Goal: Information Seeking & Learning: Learn about a topic

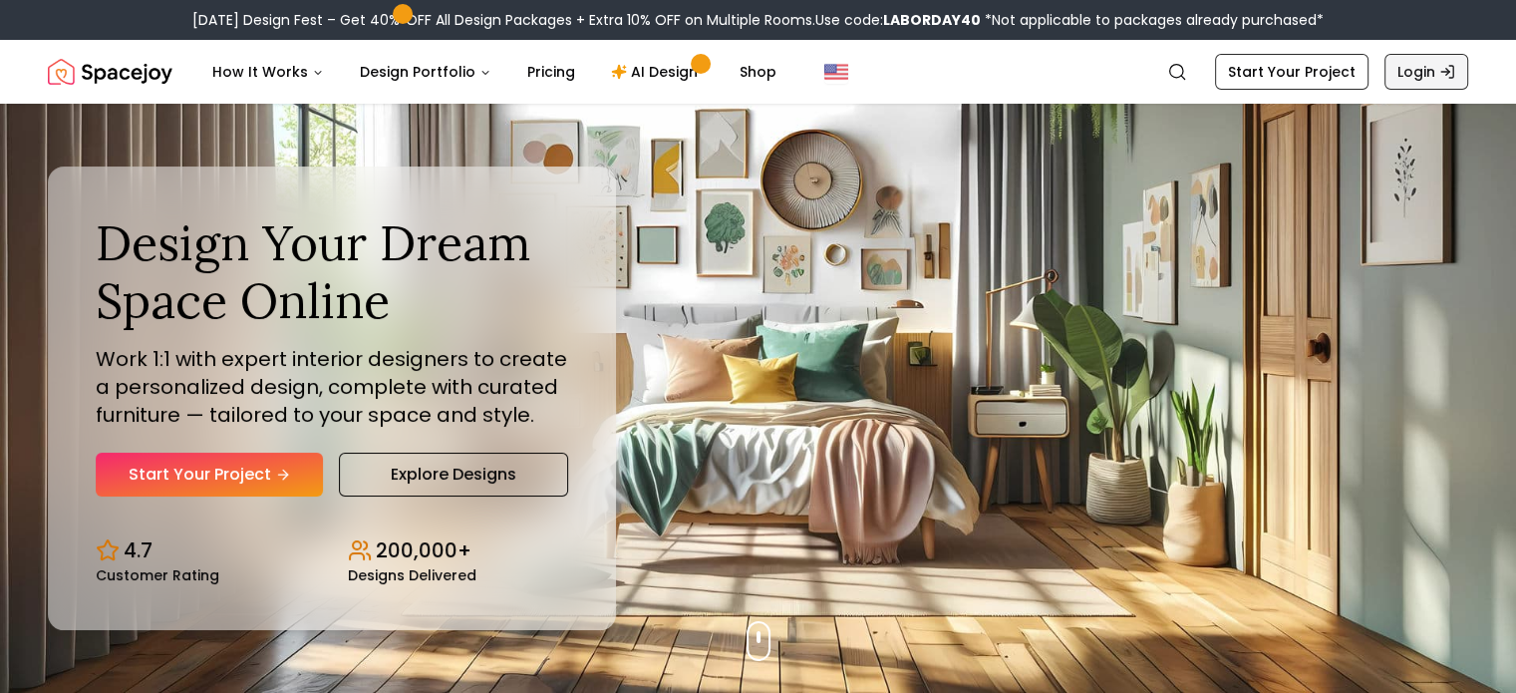
click at [1427, 69] on link "Login" at bounding box center [1426, 72] width 84 height 36
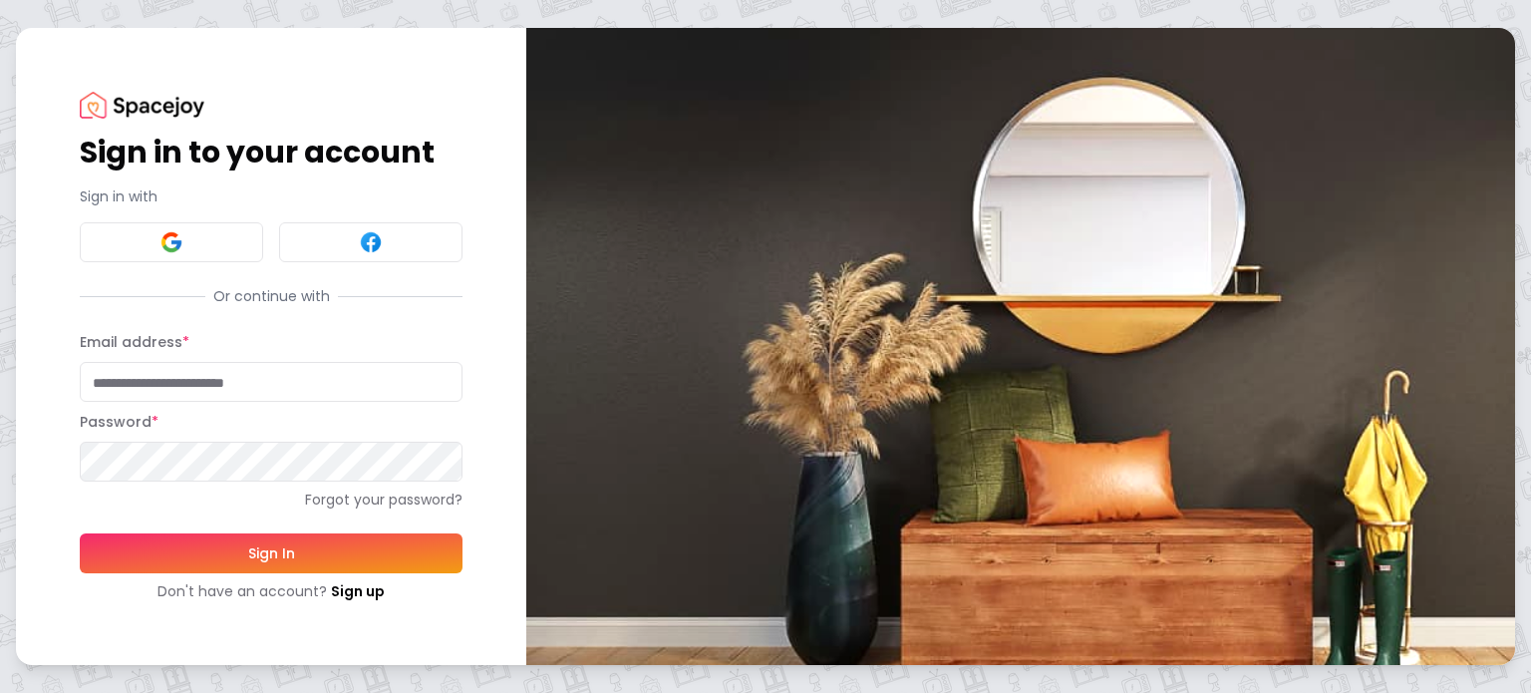
click at [195, 269] on div "Sign in to your account Sign in with Or continue with Email address * Password …" at bounding box center [271, 346] width 383 height 509
click at [190, 237] on button at bounding box center [171, 242] width 183 height 40
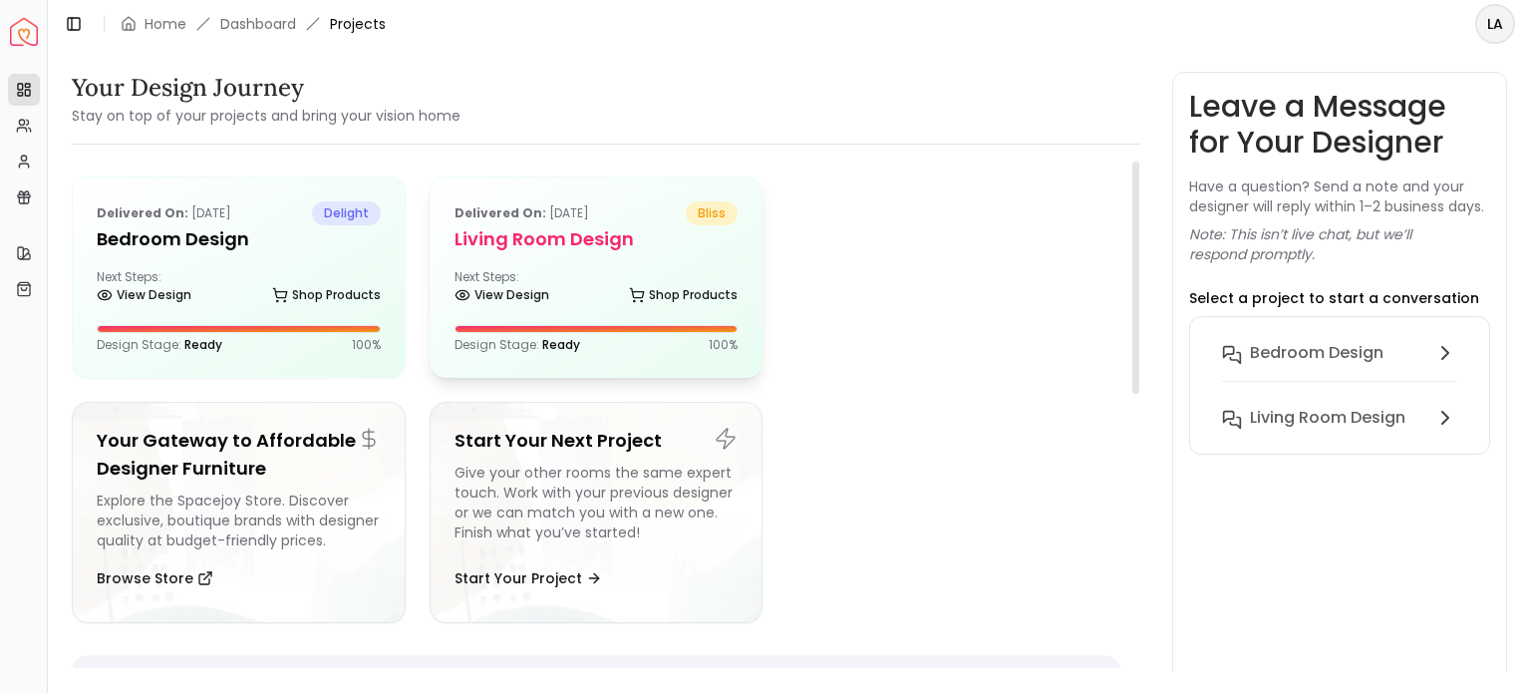
click at [554, 250] on h5 "Living Room Design" at bounding box center [596, 239] width 284 height 28
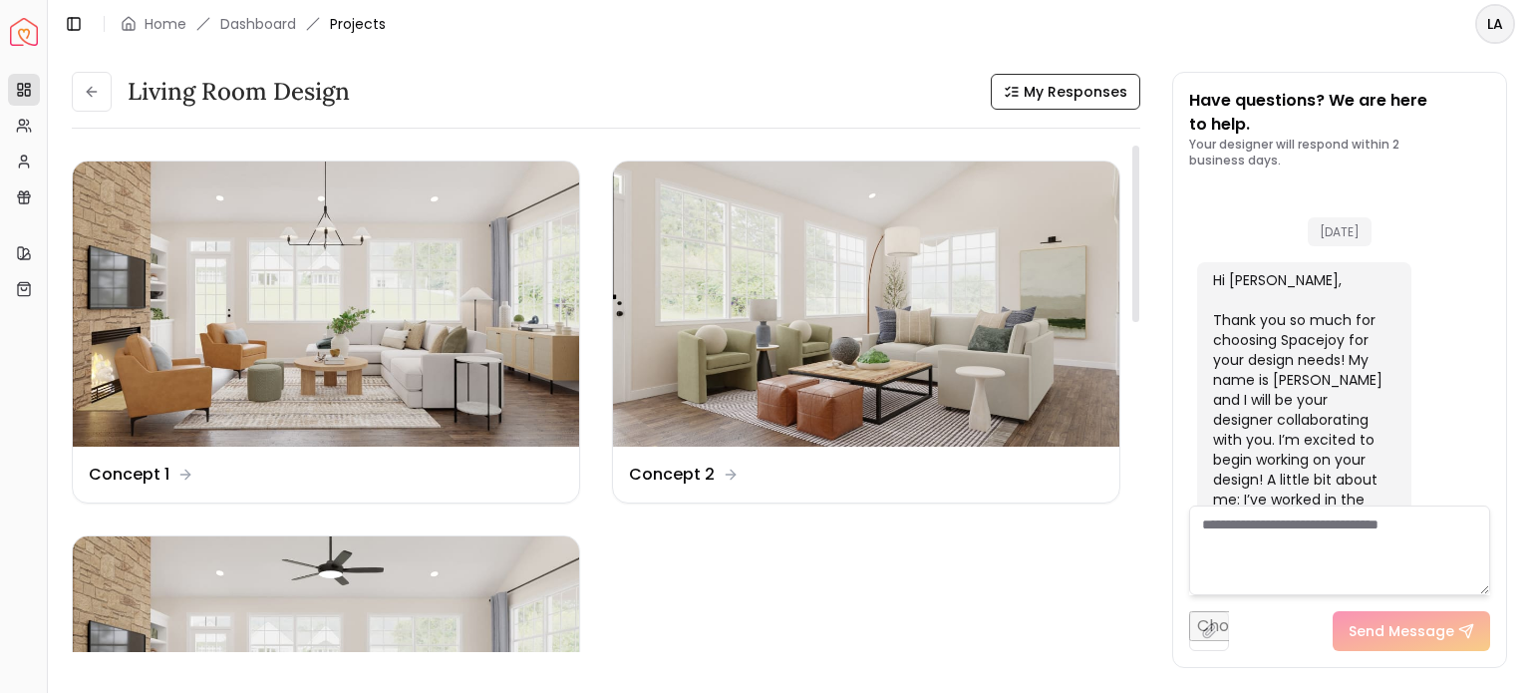
scroll to position [1978, 0]
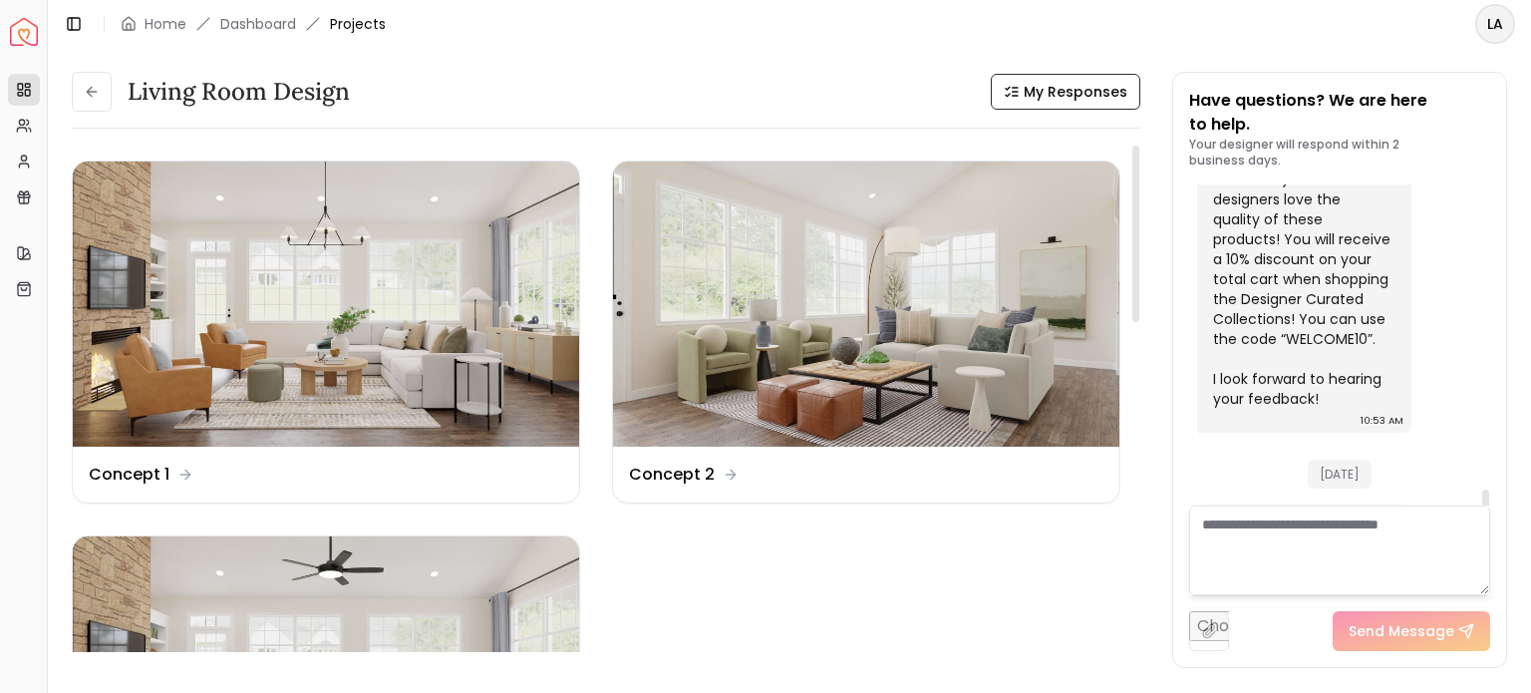
click at [875, 557] on ul "Design Name Concept 1 Design Name Concept 2 Design Name Revision 1" at bounding box center [596, 519] width 1048 height 718
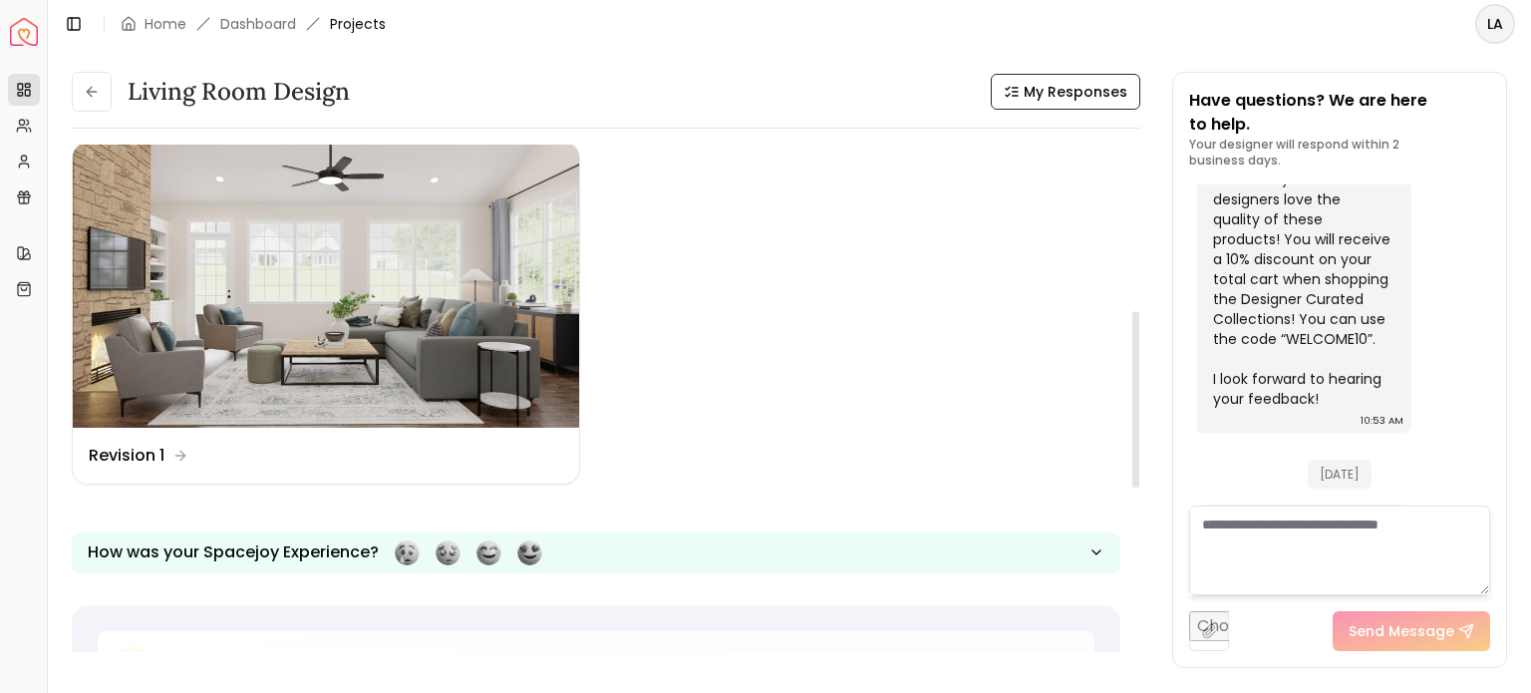
scroll to position [478, 0]
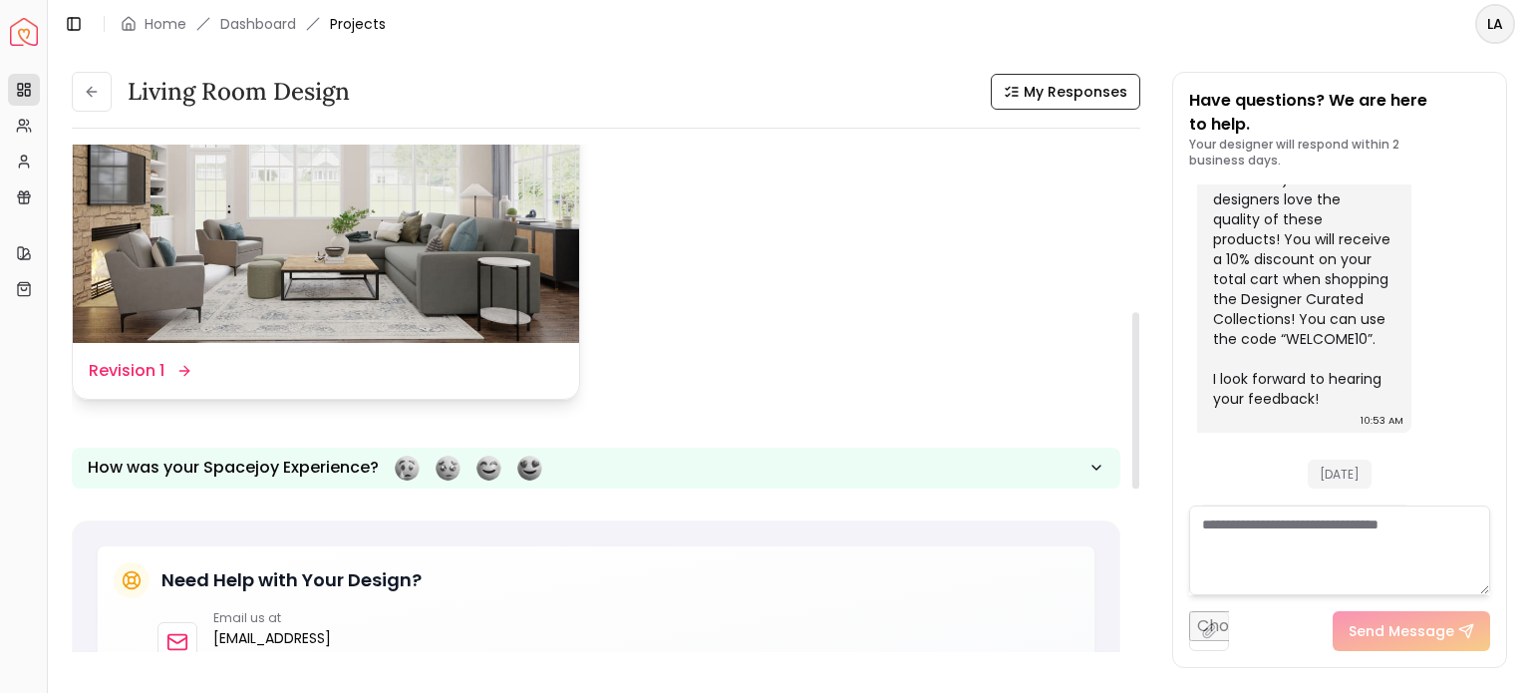
click at [340, 277] on img at bounding box center [326, 200] width 506 height 285
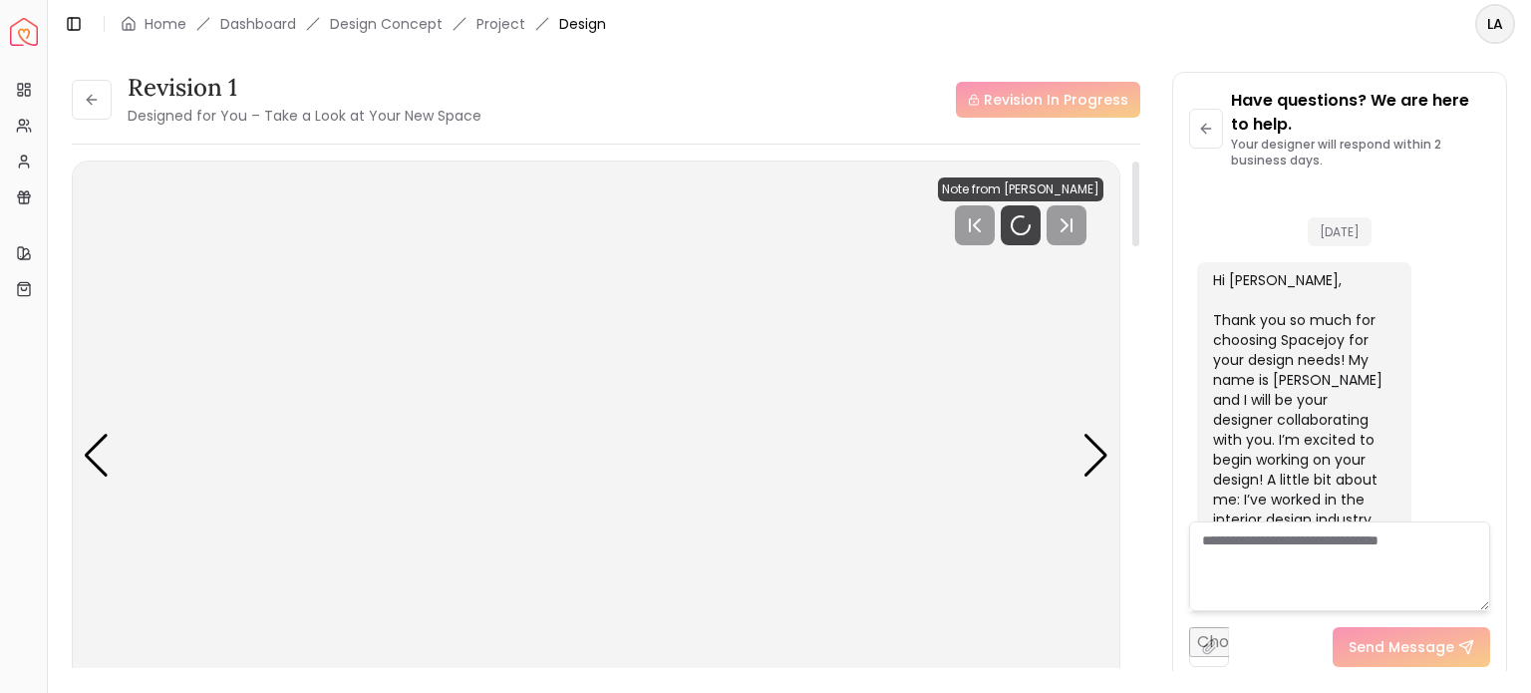
scroll to position [2002, 0]
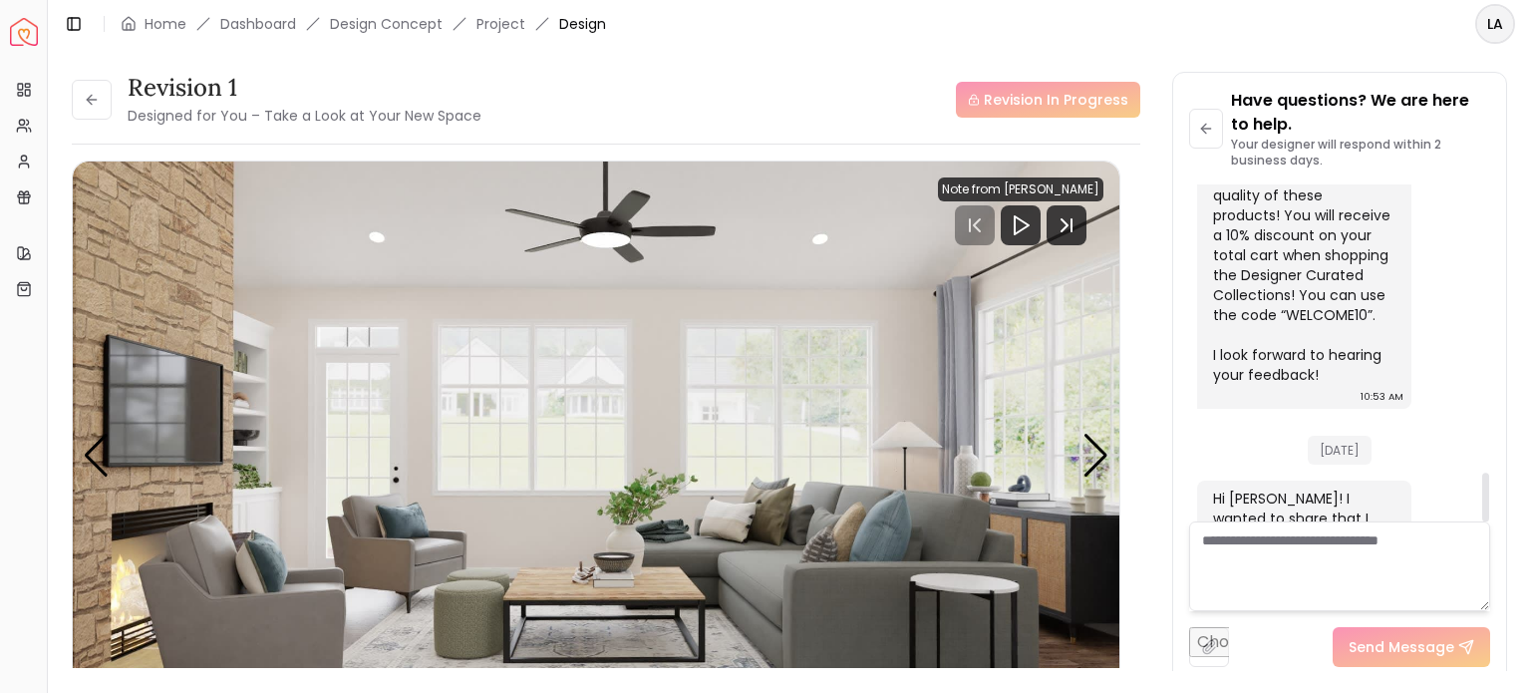
click at [1523, 319] on div "Revision 1 Designed for You – Take a Look at Your New Space Revision In Progres…" at bounding box center [789, 359] width 1483 height 623
click at [1092, 463] on div "Next slide" at bounding box center [1095, 456] width 27 height 44
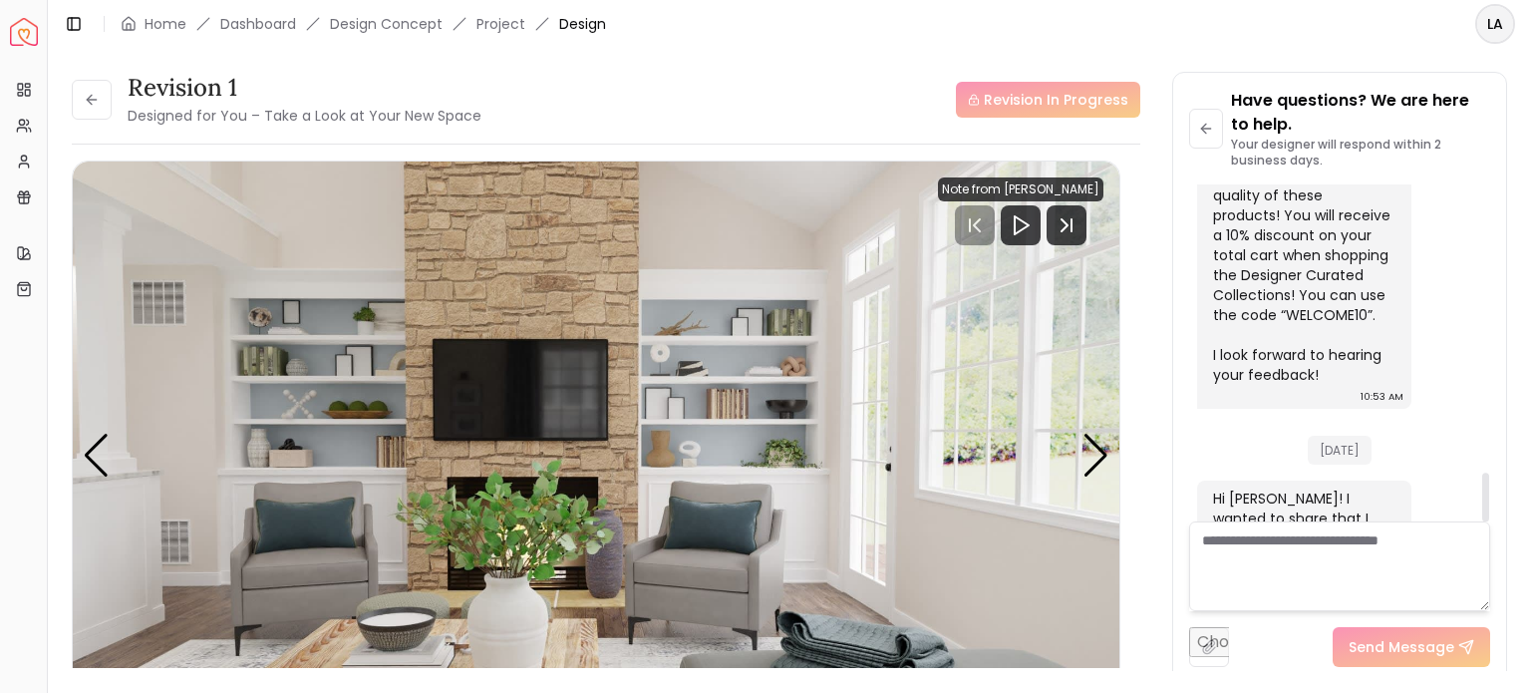
click at [1516, 322] on div "Revision 1 Designed for You – Take a Look at Your New Space Revision In Progres…" at bounding box center [789, 359] width 1483 height 623
click at [1519, 486] on div "Revision 1 Designed for You – Take a Look at Your New Space Revision In Progres…" at bounding box center [789, 359] width 1483 height 623
click at [1488, 499] on div at bounding box center [1485, 496] width 7 height 49
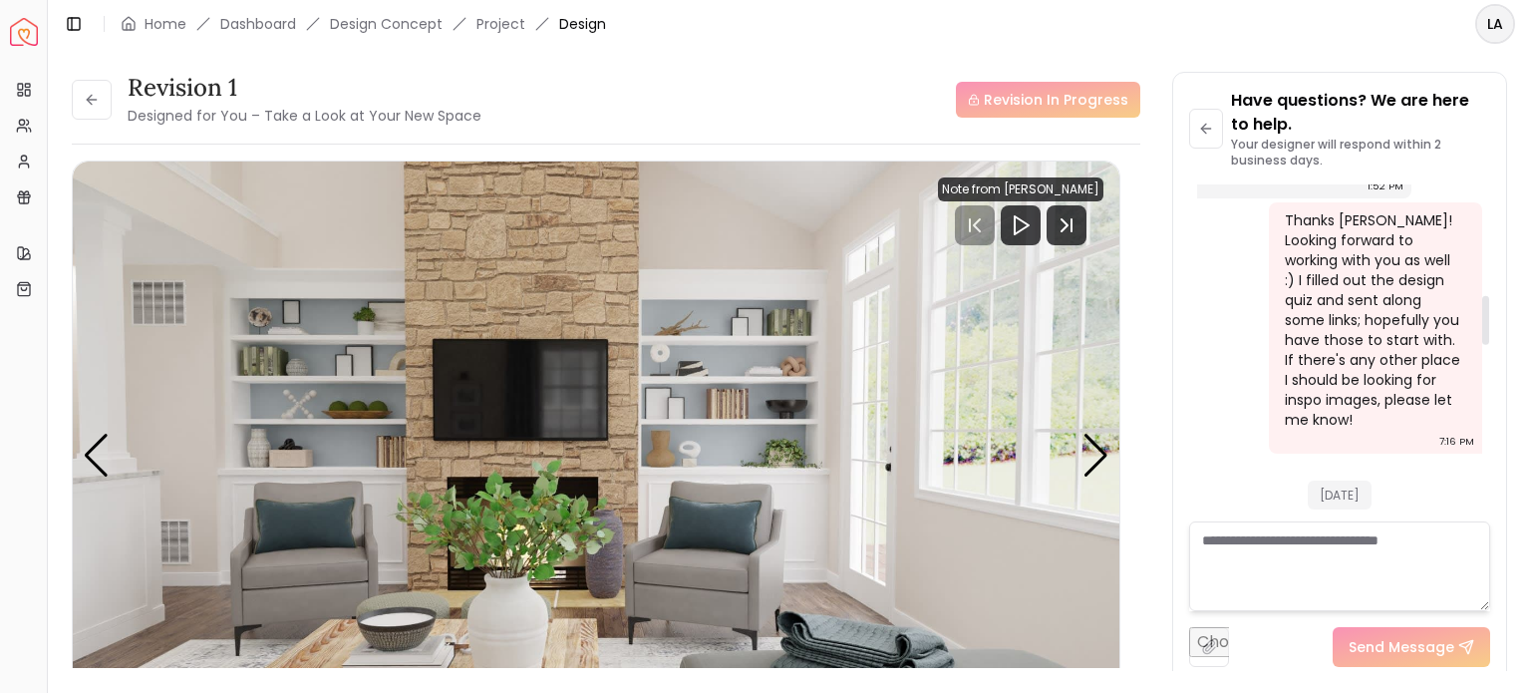
drag, startPoint x: 1488, startPoint y: 499, endPoint x: 1487, endPoint y: 310, distance: 189.4
click at [1487, 310] on div at bounding box center [1485, 320] width 7 height 49
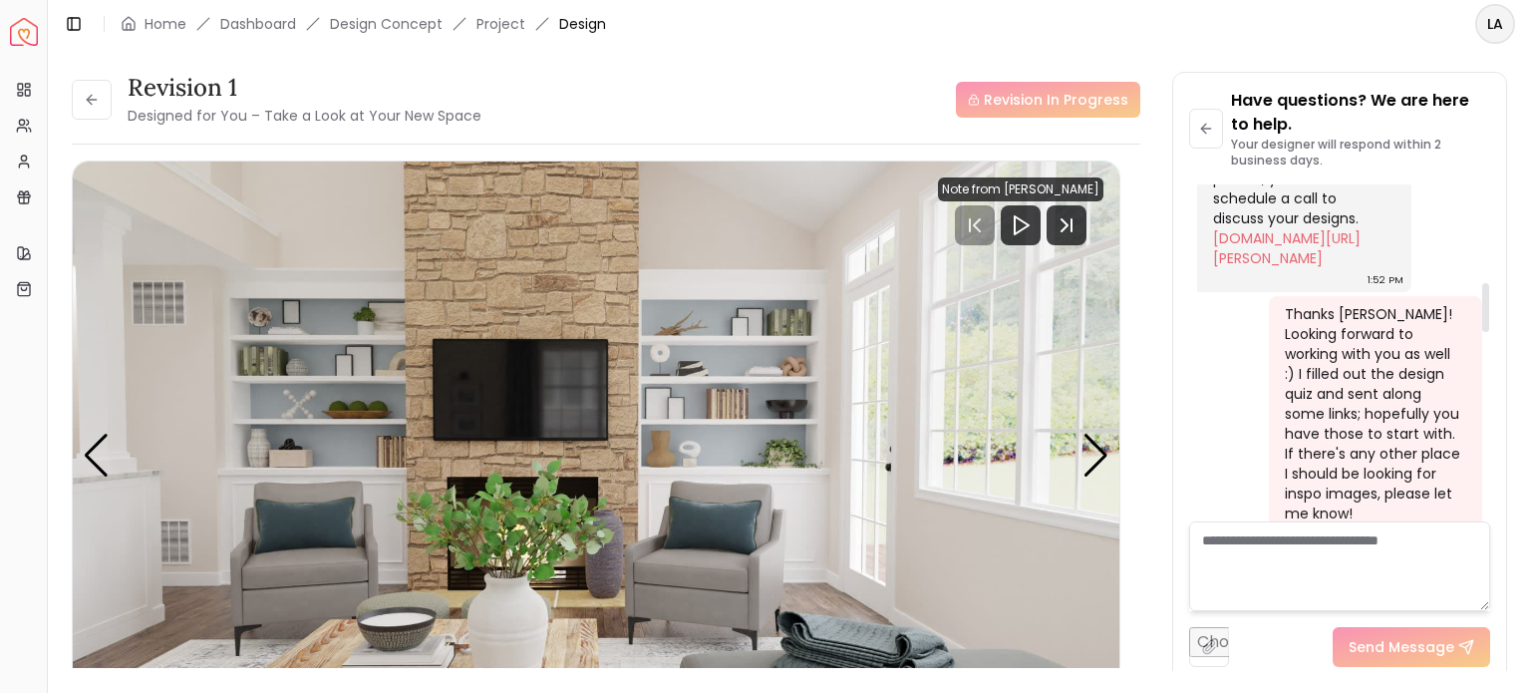
click at [1142, 524] on div "Revision 1 Designed for You – Take a Look at Your New Space Revision In Progres…" at bounding box center [789, 359] width 1435 height 575
click at [942, 55] on div "Revision 1 Designed for You – Take a Look at Your New Space Revision In Progres…" at bounding box center [789, 359] width 1483 height 623
click at [1144, 148] on div "Revision 1 Designed for You – Take a Look at Your New Space Revision In Progres…" at bounding box center [789, 359] width 1435 height 575
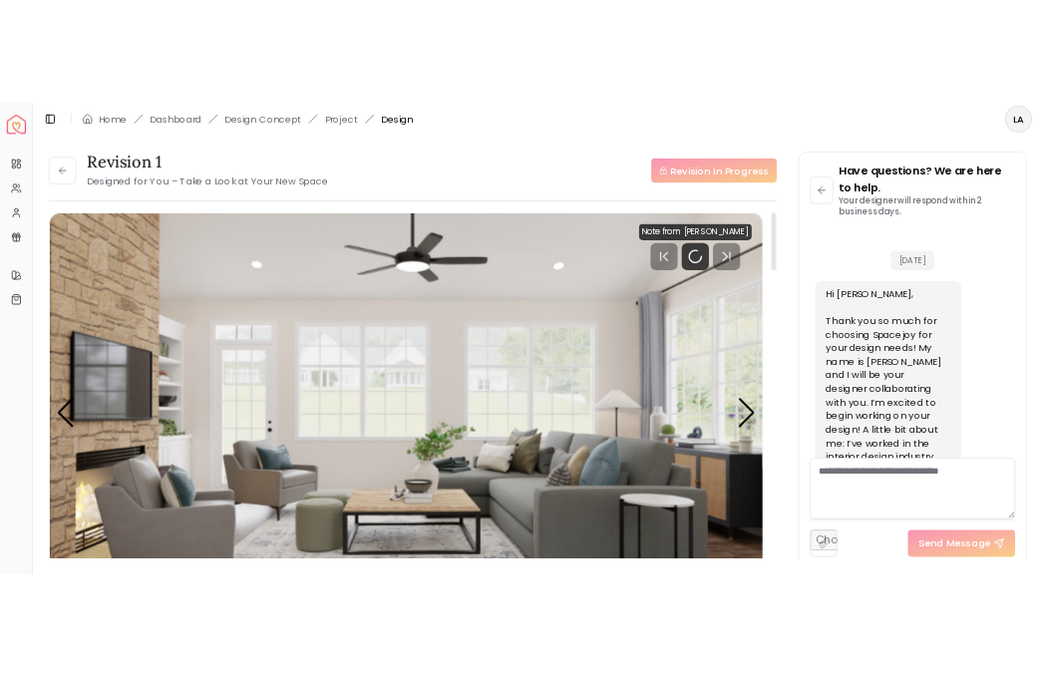
scroll to position [2002, 0]
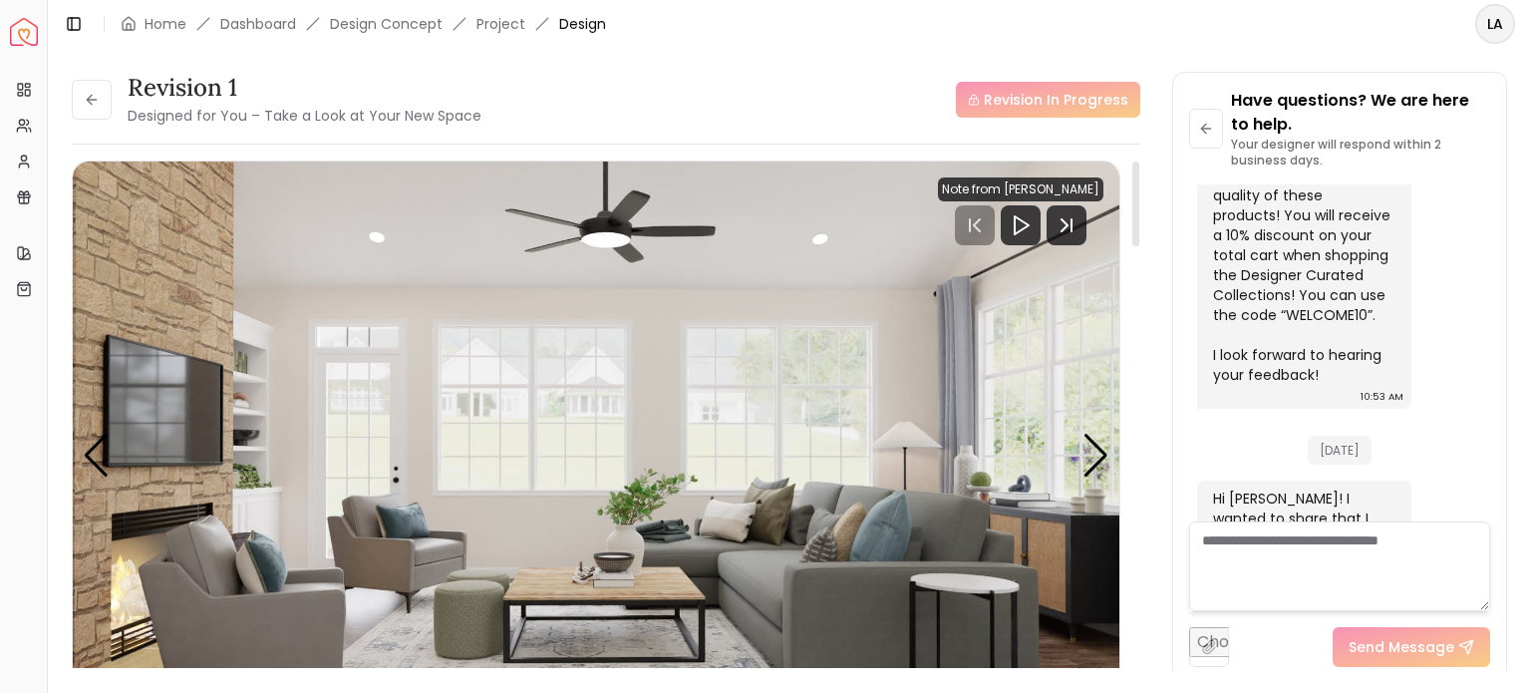
click at [1110, 449] on img "1 / 5" at bounding box center [596, 455] width 1046 height 589
click at [1076, 457] on img "1 / 5" at bounding box center [596, 455] width 1046 height 589
click at [1060, 218] on icon "Next Track" at bounding box center [1066, 225] width 40 height 40
click at [1495, 399] on div "Have questions? We are here to help. Your designer will respond within 2 busine…" at bounding box center [1339, 378] width 333 height 610
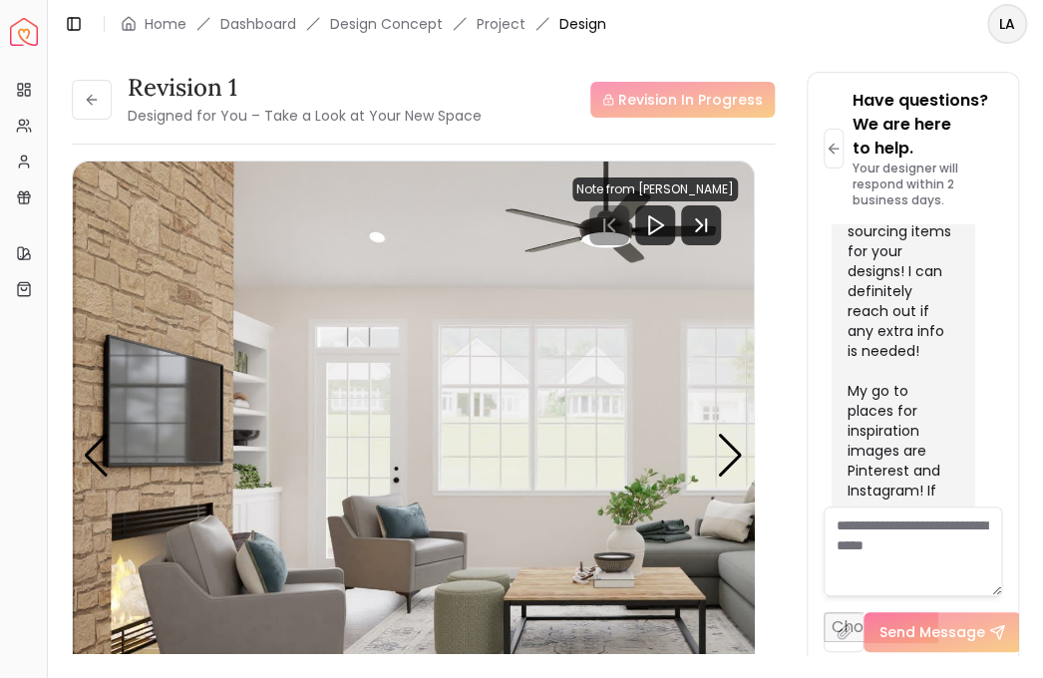
scroll to position [3497, 0]
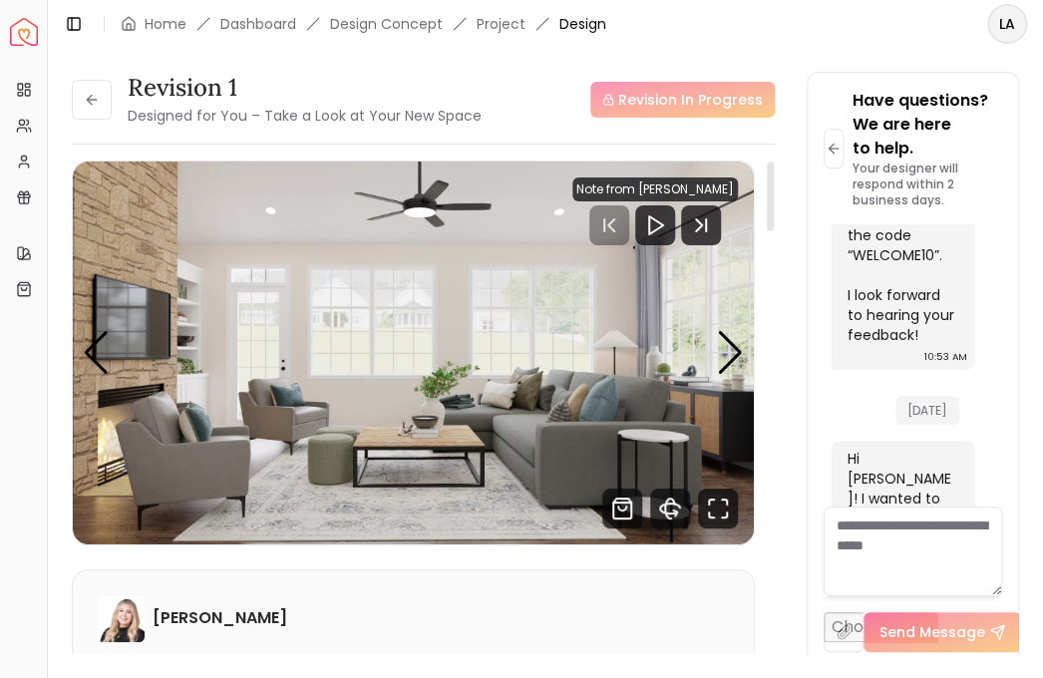
click at [639, 616] on div "Hannah James" at bounding box center [413, 618] width 633 height 48
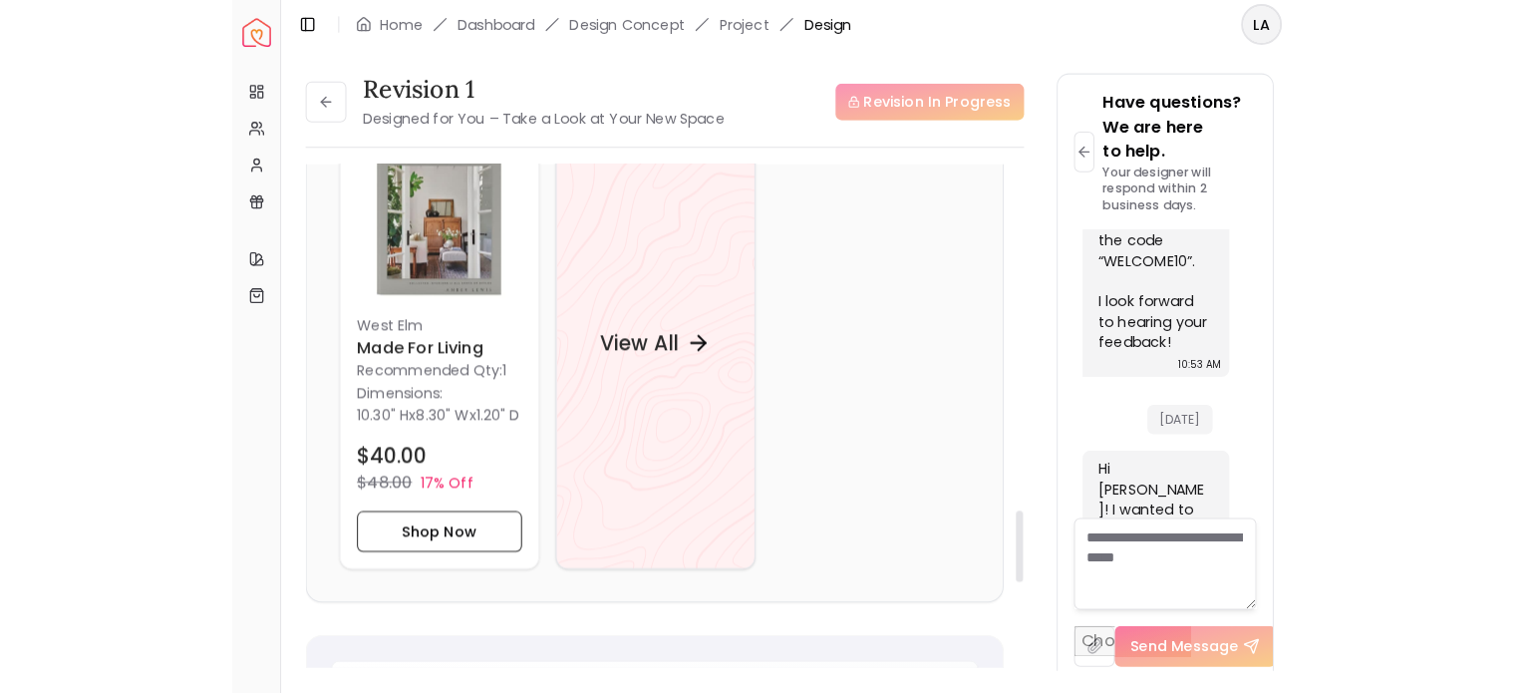
scroll to position [2472, 0]
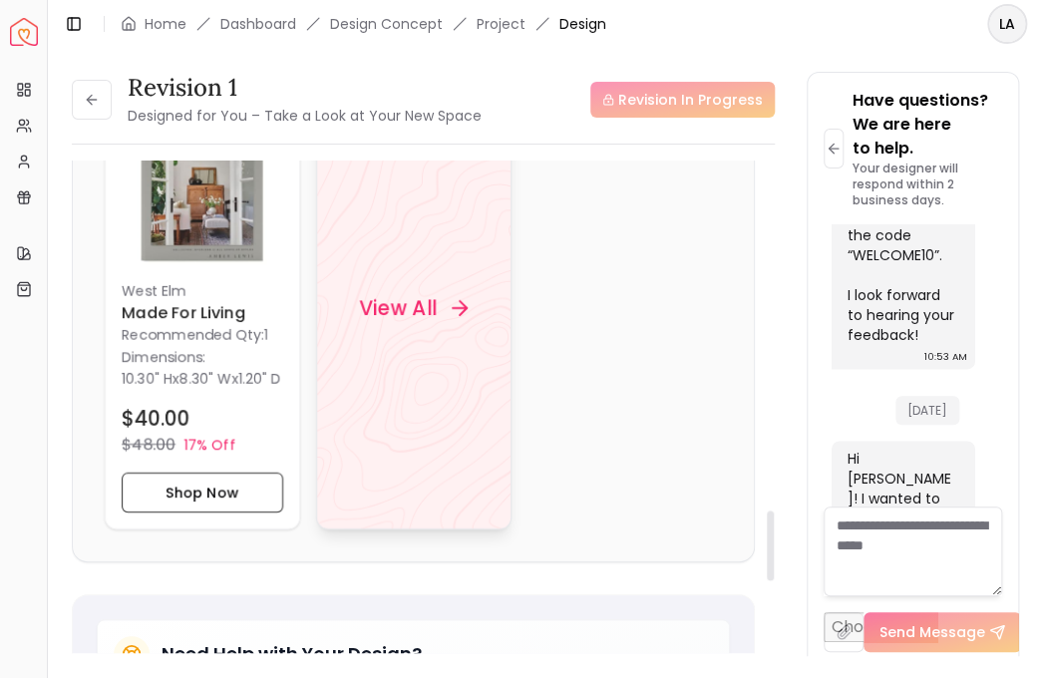
click at [410, 314] on h4 "View All" at bounding box center [397, 308] width 77 height 28
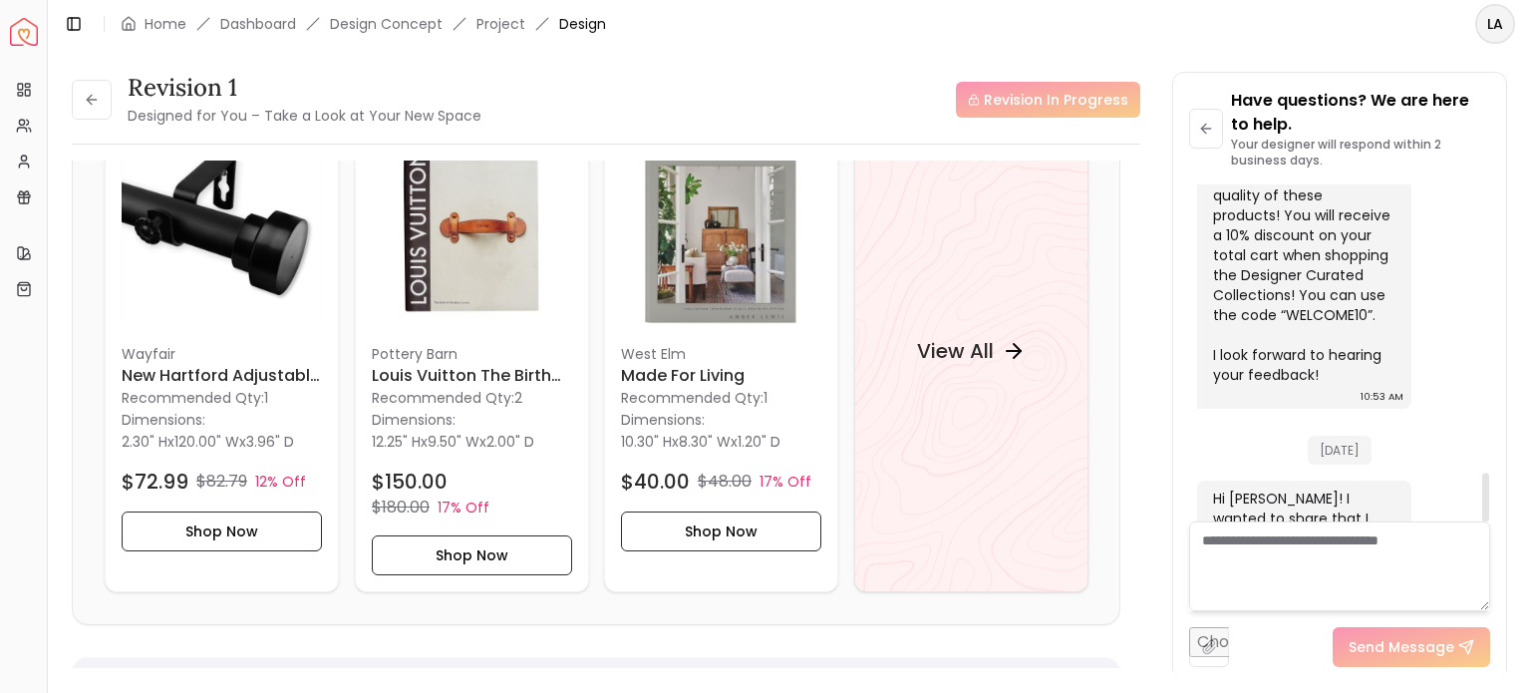
scroll to position [1060, 0]
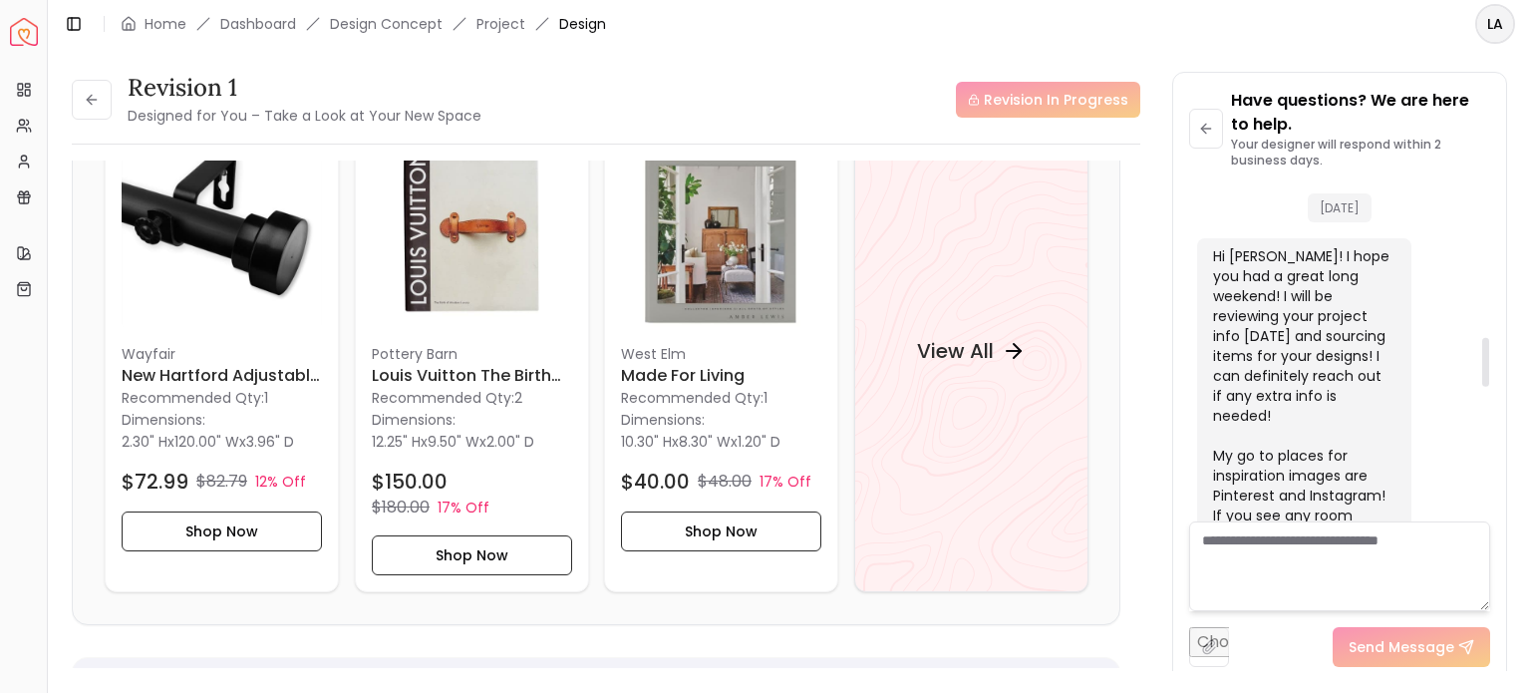
click at [1484, 362] on div at bounding box center [1485, 352] width 10 height 337
click at [928, 67] on div "Revision 1 Designed for You – Take a Look at Your New Space Revision In Progres…" at bounding box center [789, 359] width 1483 height 623
click at [1530, 103] on div "Revision 1 Designed for You – Take a Look at Your New Space Revision In Progres…" at bounding box center [789, 359] width 1483 height 623
click at [687, 75] on div "Revision 1 Designed for You – Take a Look at Your New Space Revision In Progress" at bounding box center [606, 100] width 1068 height 56
click at [1527, 337] on div "Revision 1 Designed for You – Take a Look at Your New Space Revision In Progres…" at bounding box center [789, 359] width 1483 height 623
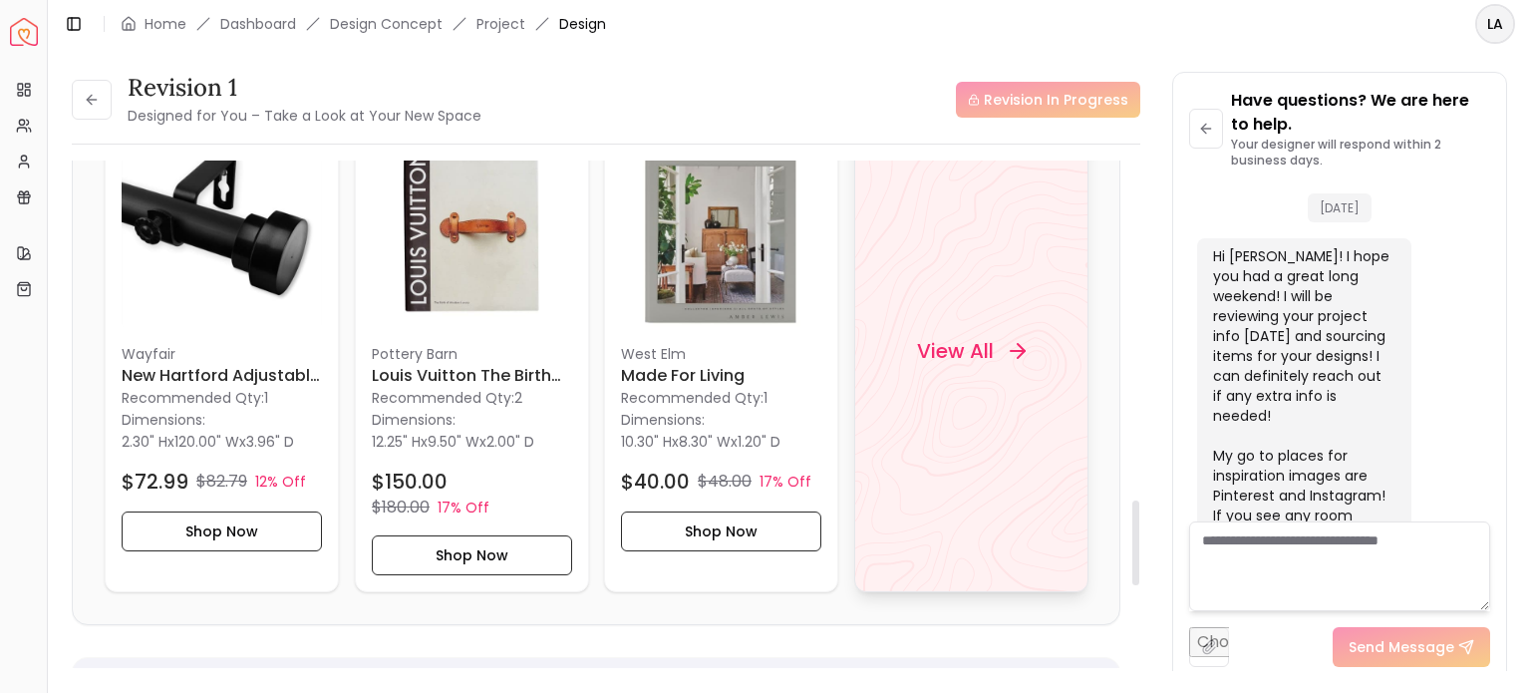
click at [957, 330] on div "View All" at bounding box center [970, 351] width 156 height 60
click at [1519, 131] on div "Revision 1 Designed for You – Take a Look at Your New Space Revision In Progres…" at bounding box center [789, 359] width 1483 height 623
click at [1290, 24] on header "Toggle Sidebar Home Dashboard Design Concept Project Design LA" at bounding box center [789, 24] width 1483 height 48
click at [395, 22] on li "Design Concept" at bounding box center [386, 24] width 113 height 20
click at [193, 27] on ol "Home Dashboard Design Concept Project Design" at bounding box center [363, 24] width 485 height 20
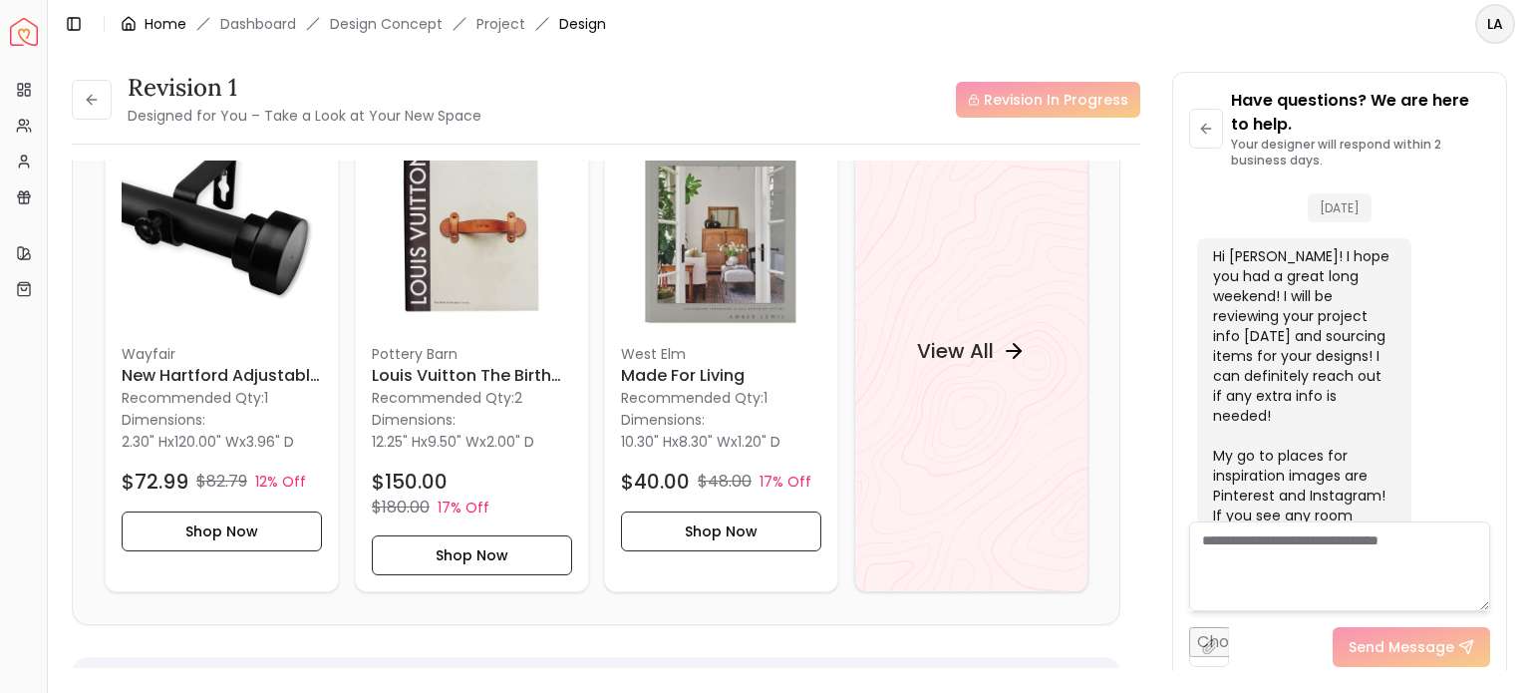
click at [163, 17] on link "Home" at bounding box center [166, 24] width 42 height 20
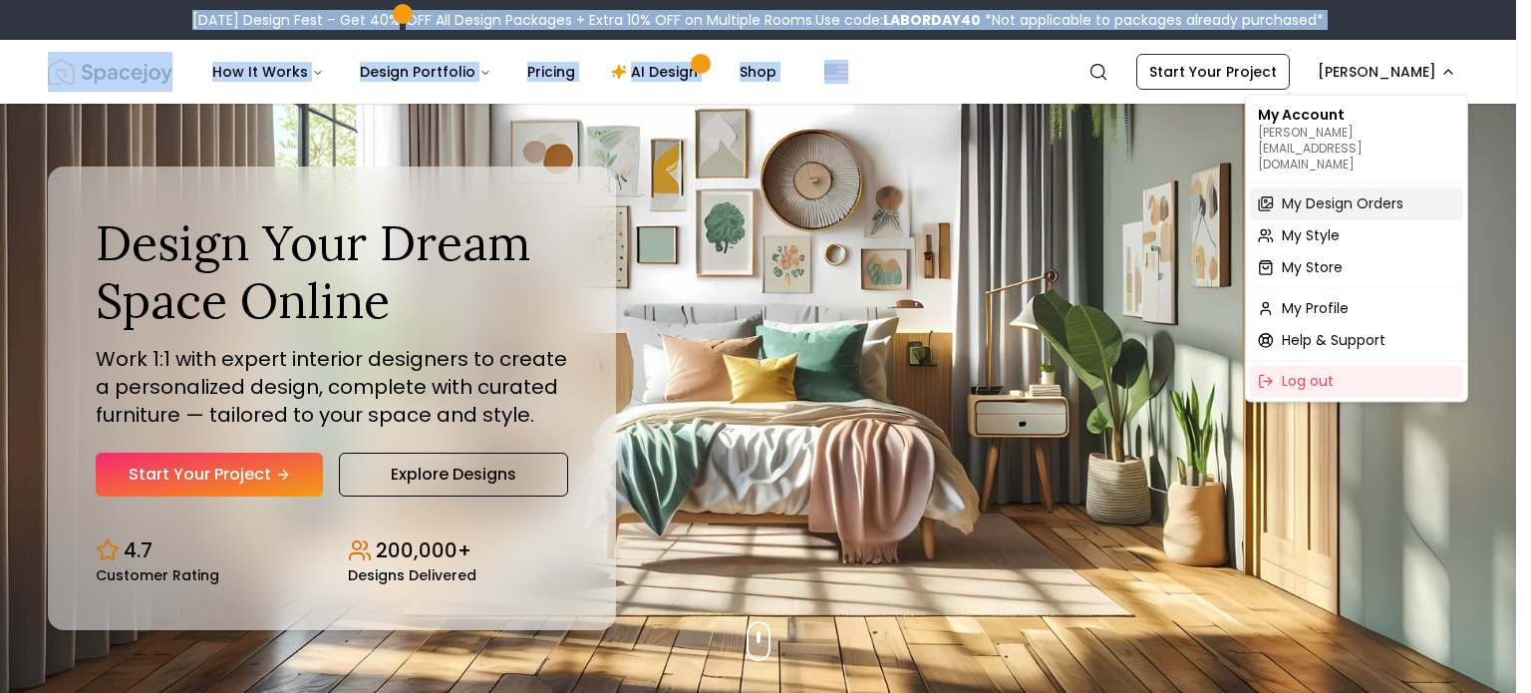
click at [1341, 193] on span "My Design Orders" at bounding box center [1343, 203] width 122 height 20
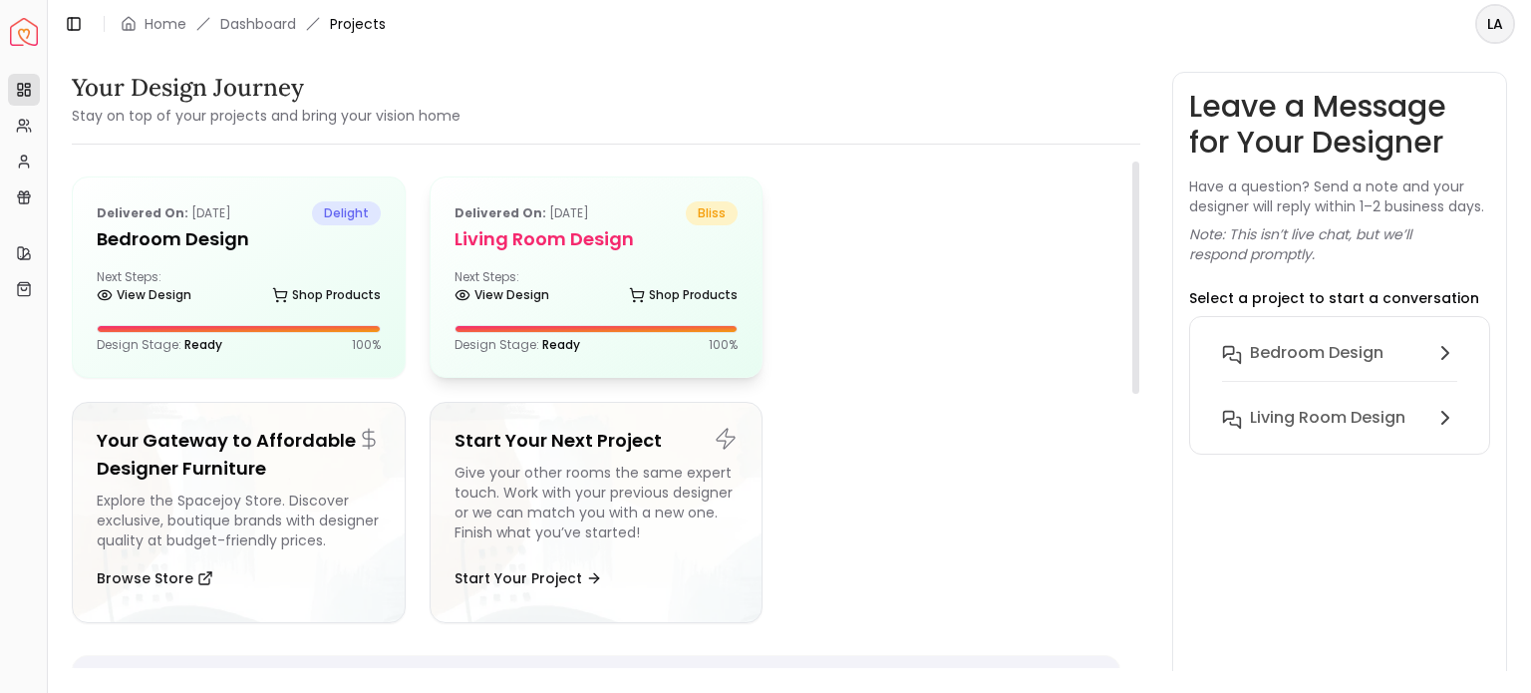
click at [597, 250] on h5 "Living Room Design" at bounding box center [596, 239] width 284 height 28
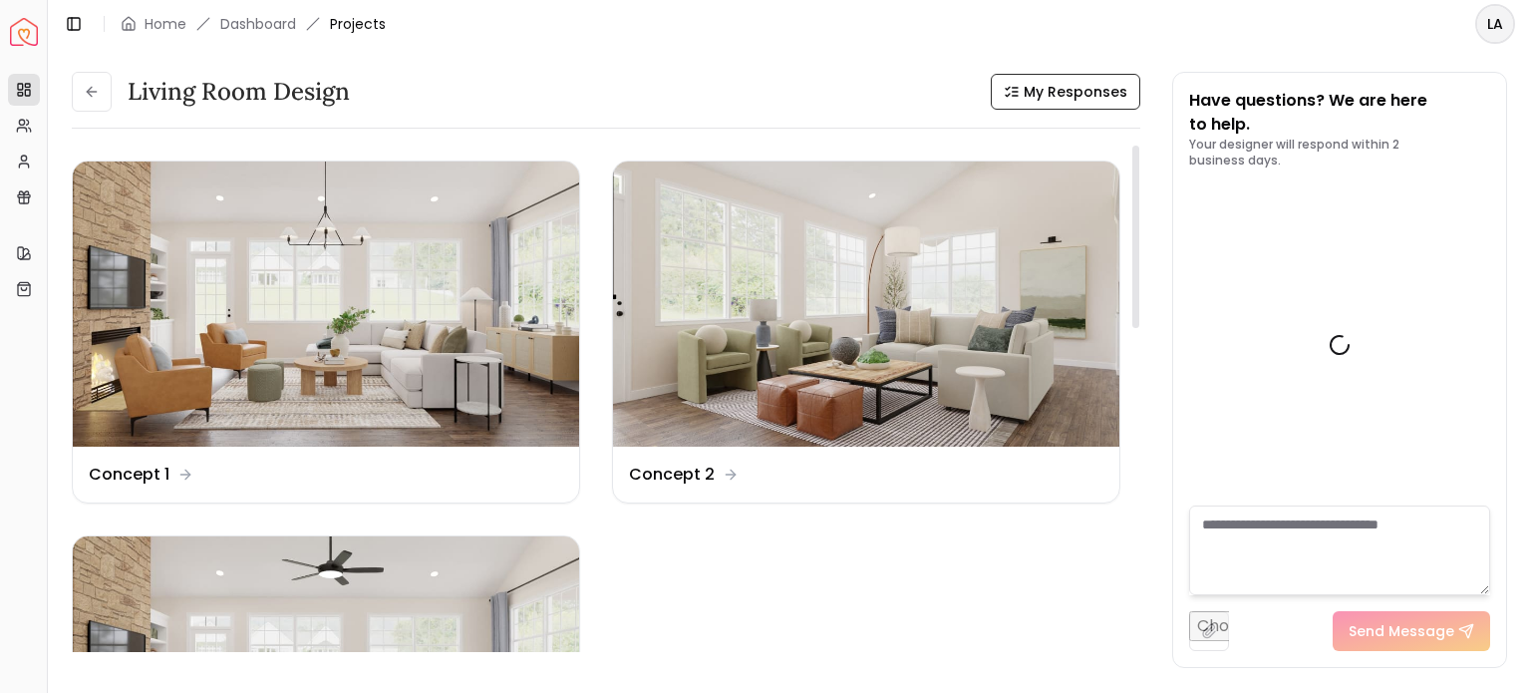
scroll to position [1978, 0]
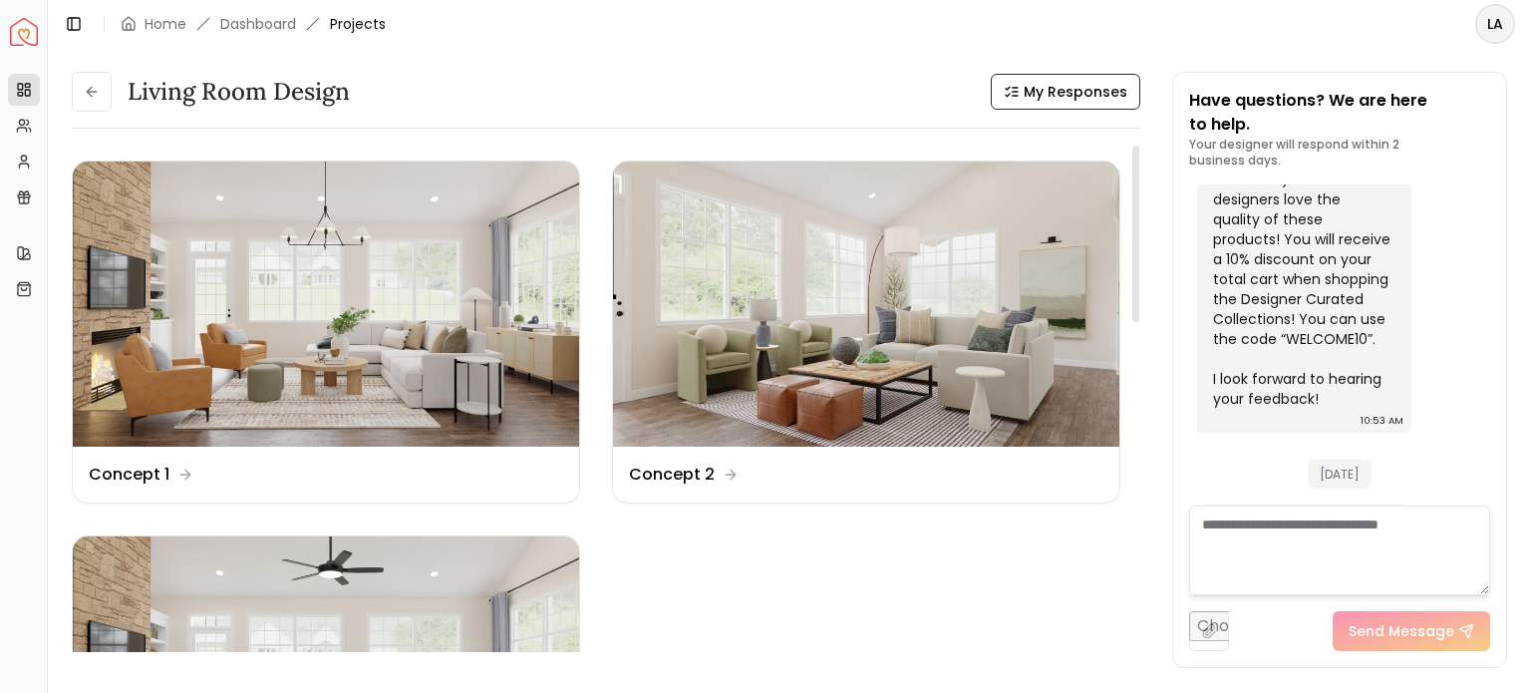
click at [864, 565] on ul "Design Name Concept 1 Design Name Concept 2 Design Name Revision 1" at bounding box center [596, 519] width 1048 height 718
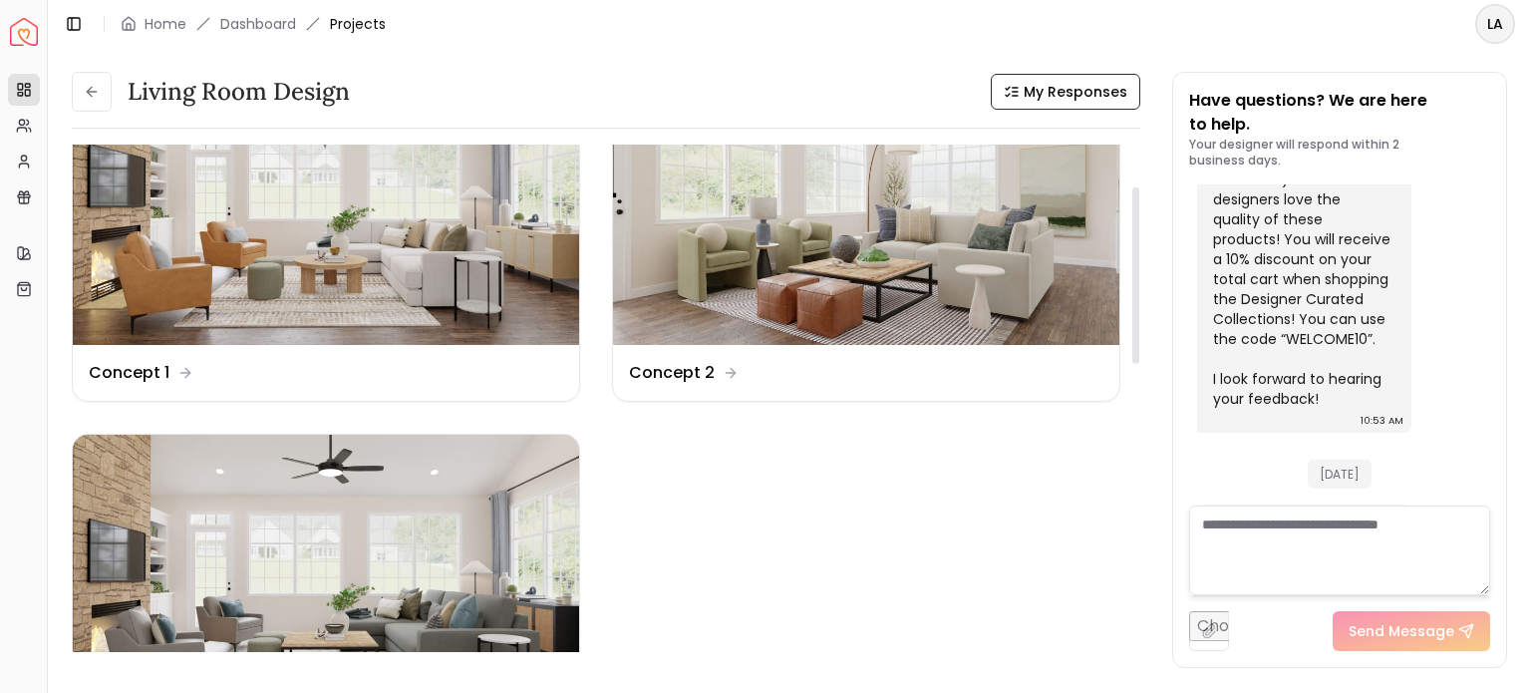
scroll to position [120, 0]
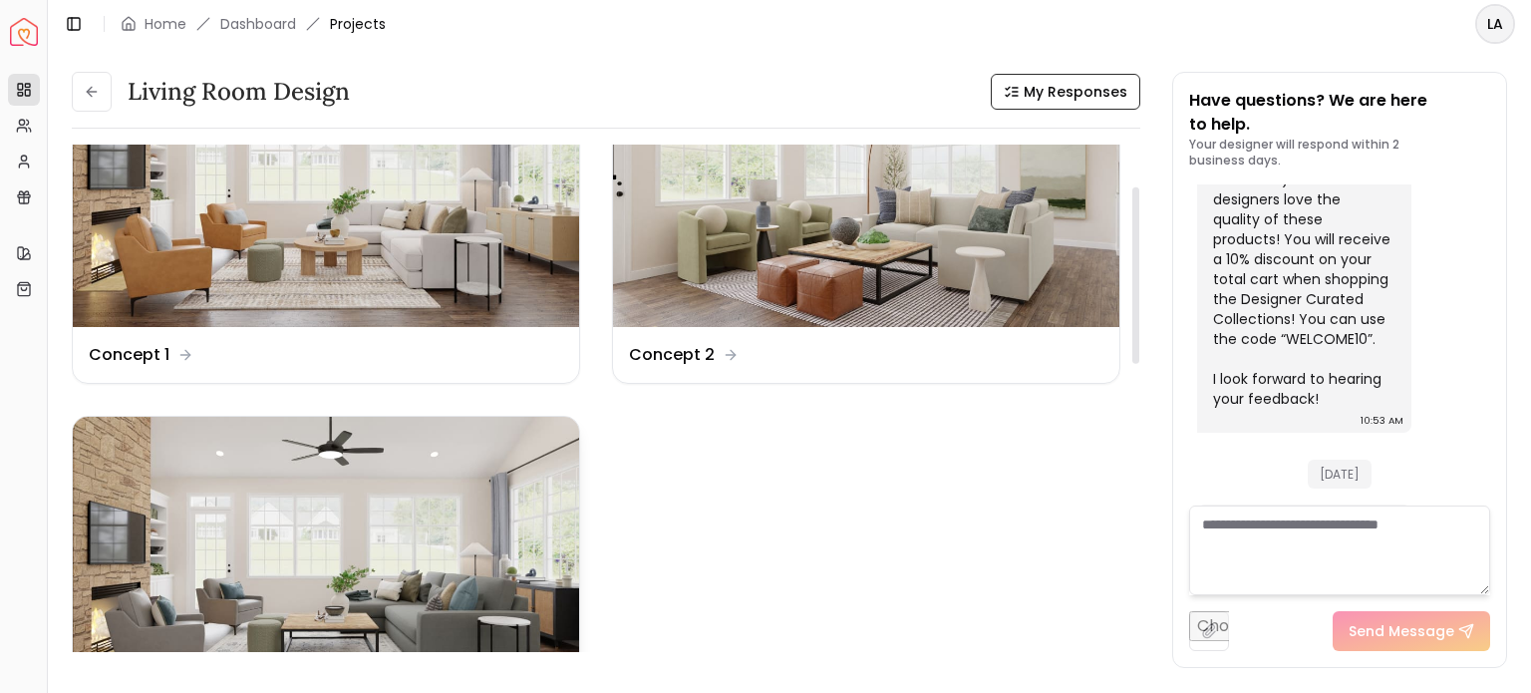
click at [341, 549] on img at bounding box center [326, 559] width 506 height 285
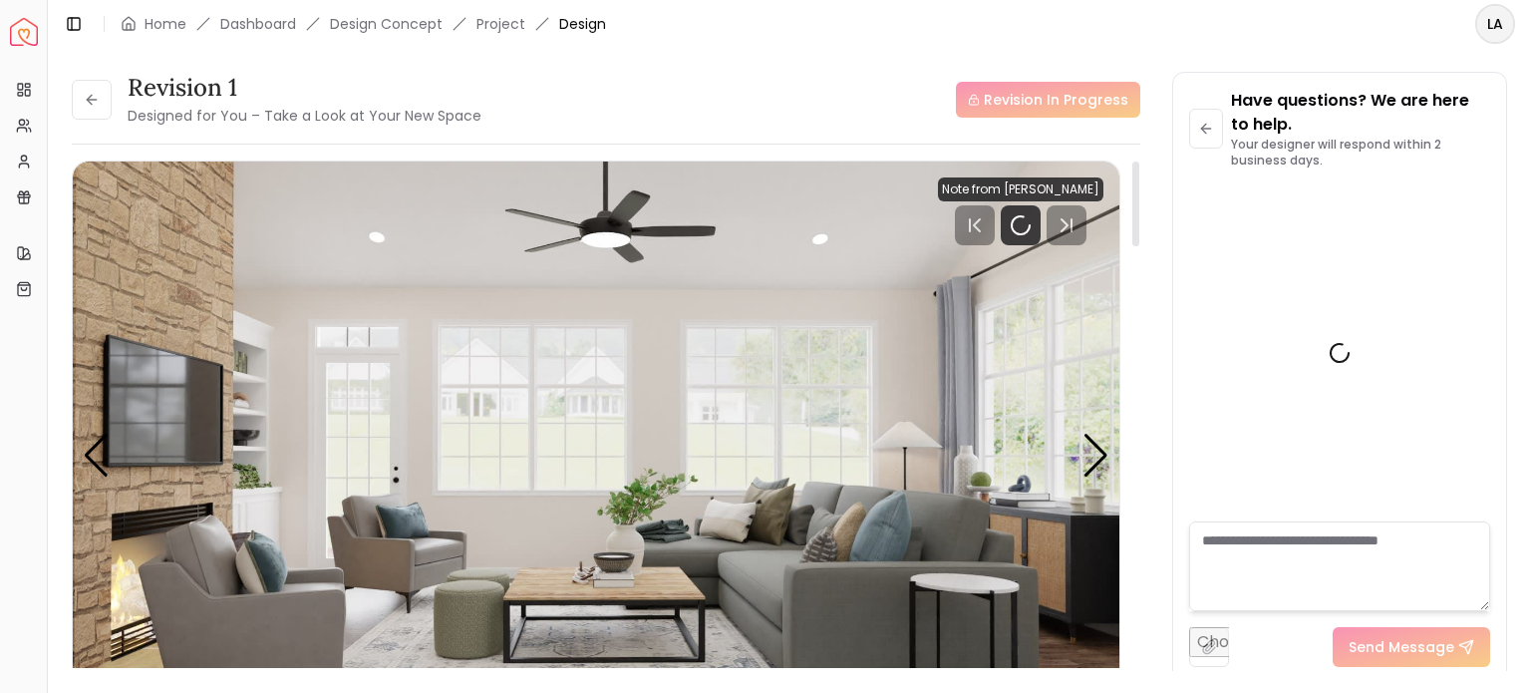
scroll to position [2002, 0]
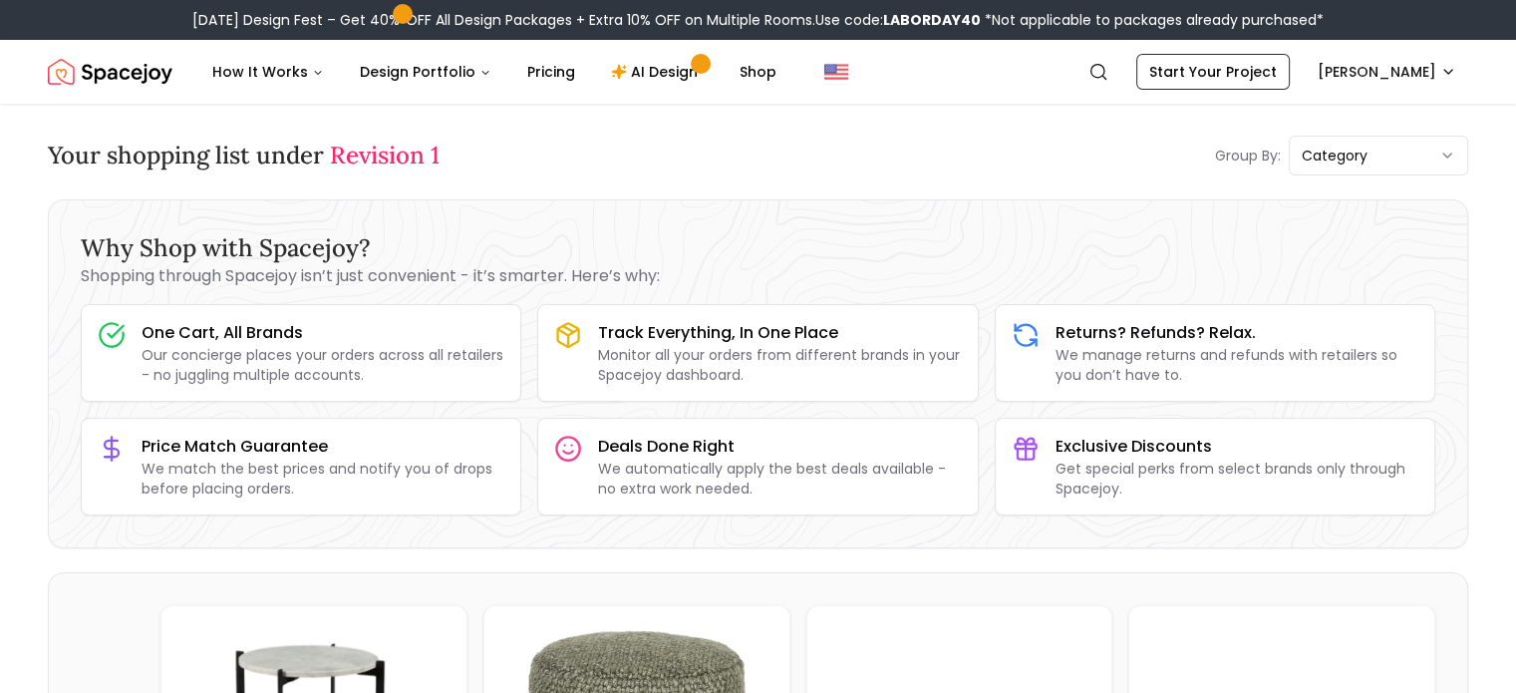
click at [134, 75] on img "Spacejoy" at bounding box center [110, 72] width 125 height 40
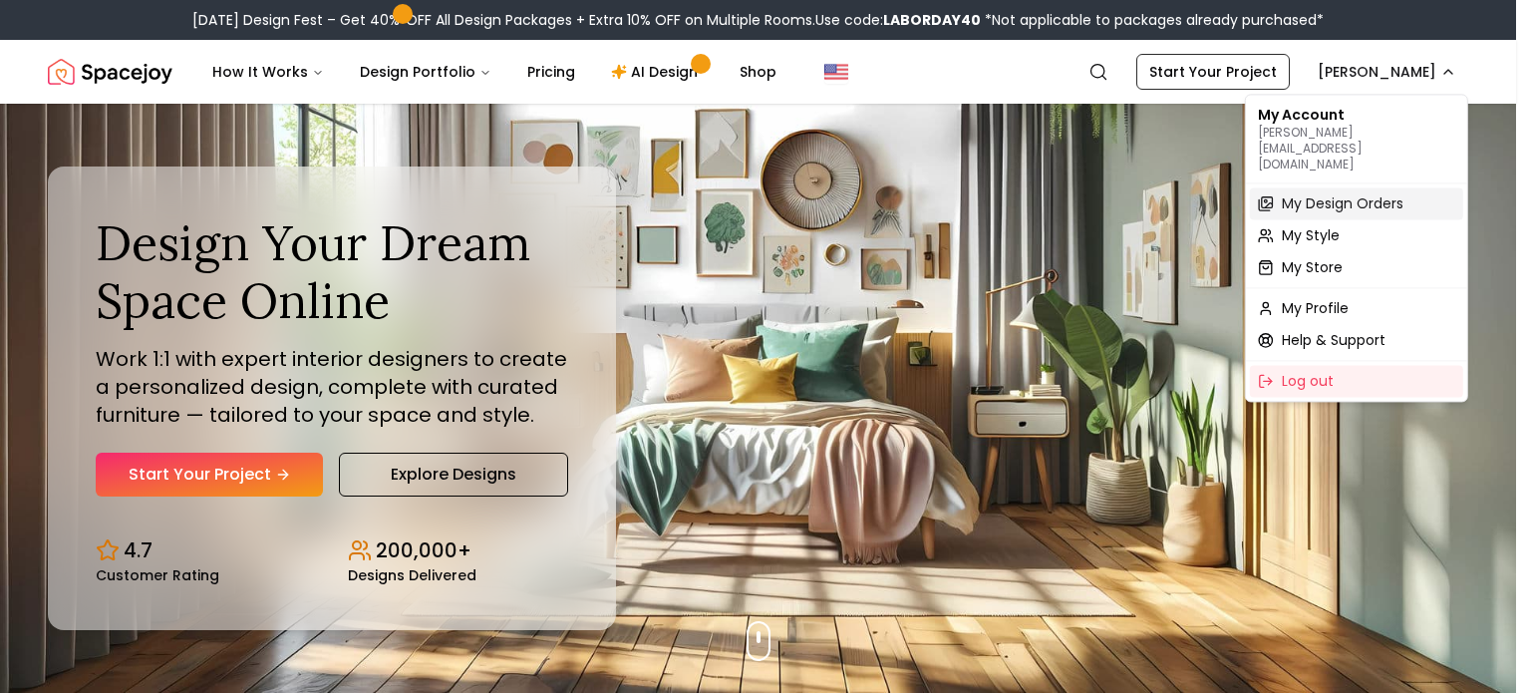
click at [1322, 193] on span "My Design Orders" at bounding box center [1343, 203] width 122 height 20
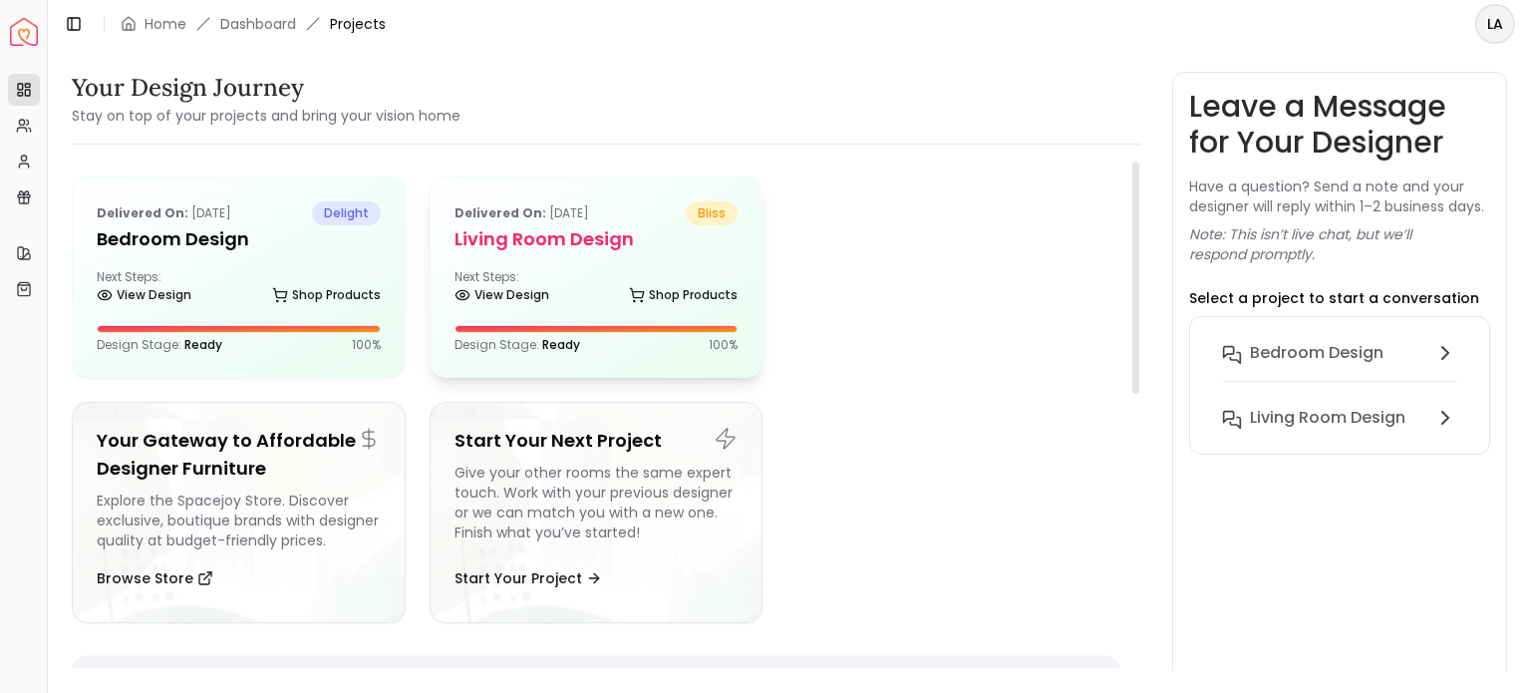
click at [606, 250] on h5 "Living Room Design" at bounding box center [596, 239] width 284 height 28
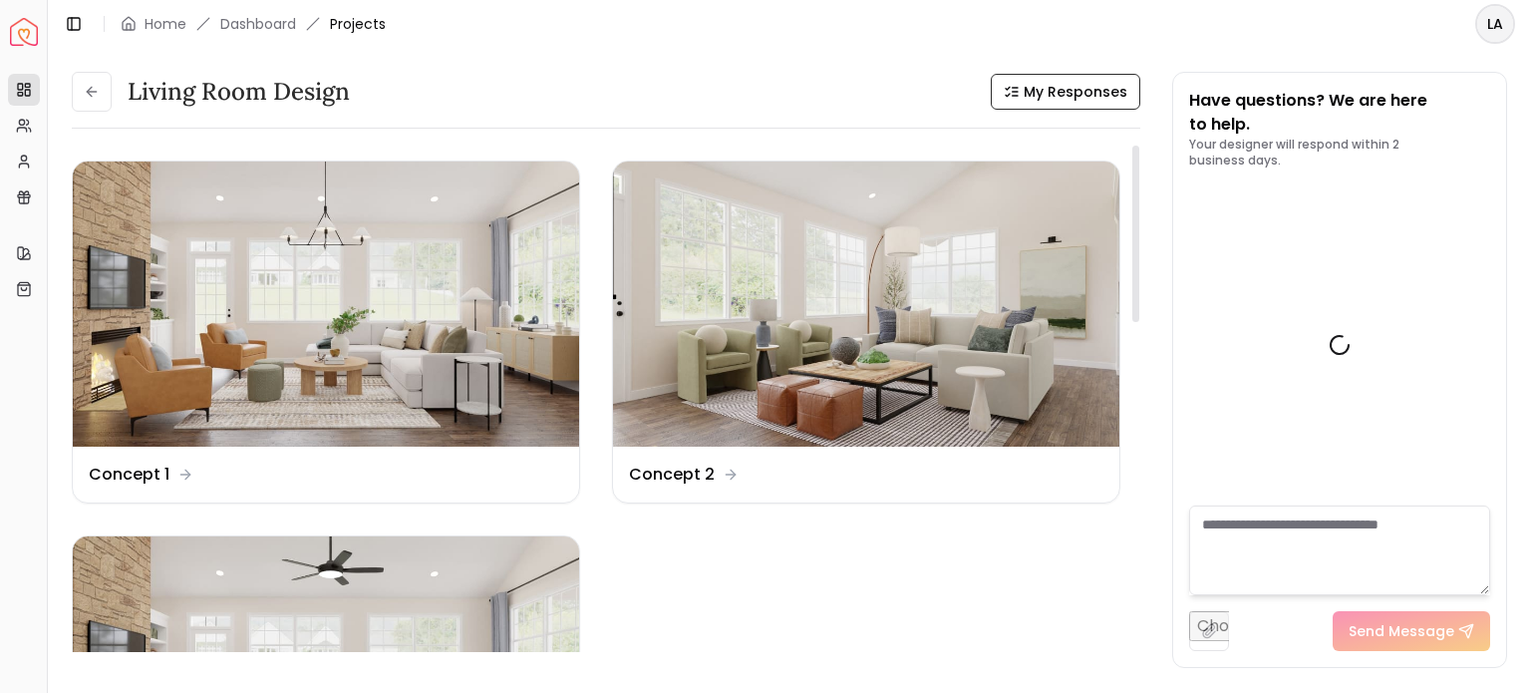
scroll to position [1978, 0]
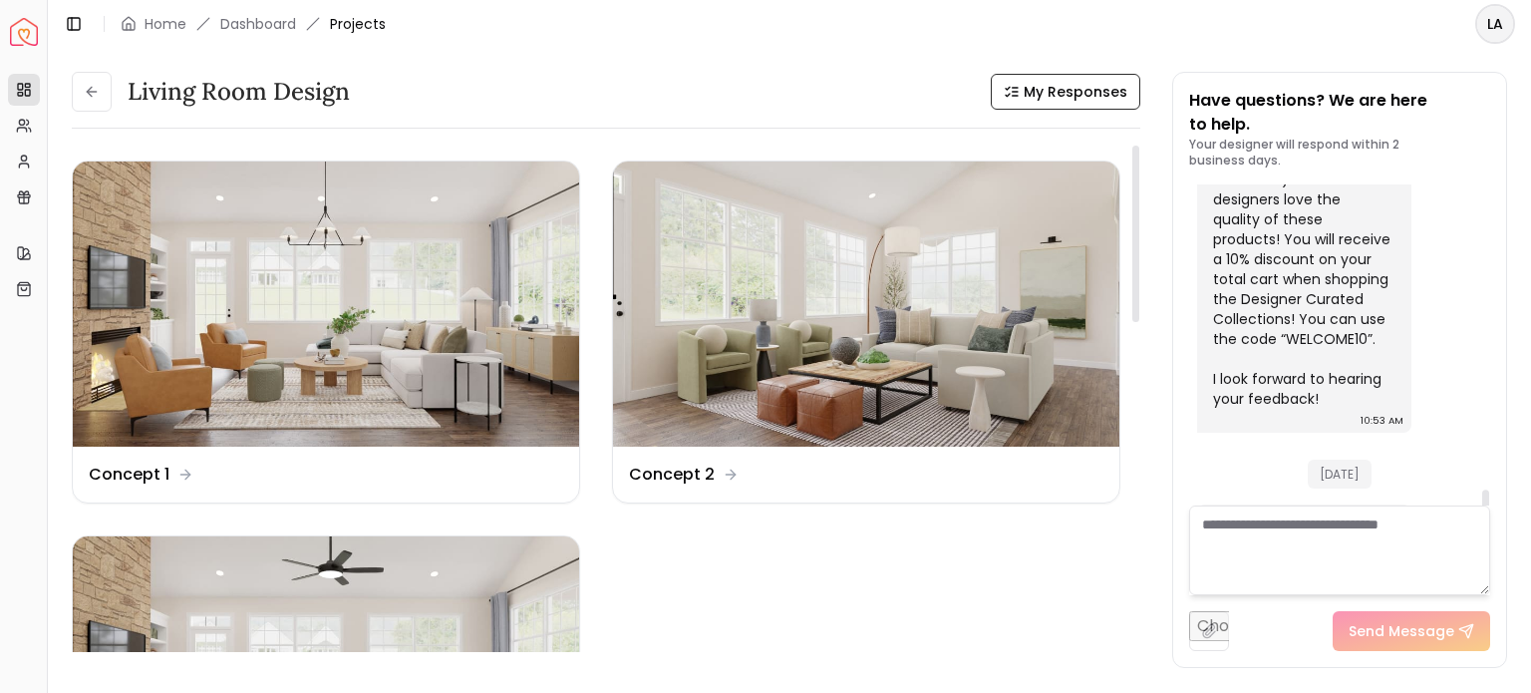
click at [927, 585] on ul "Design Name Concept 1 Design Name Concept 2 Design Name Revision 1" at bounding box center [596, 519] width 1048 height 718
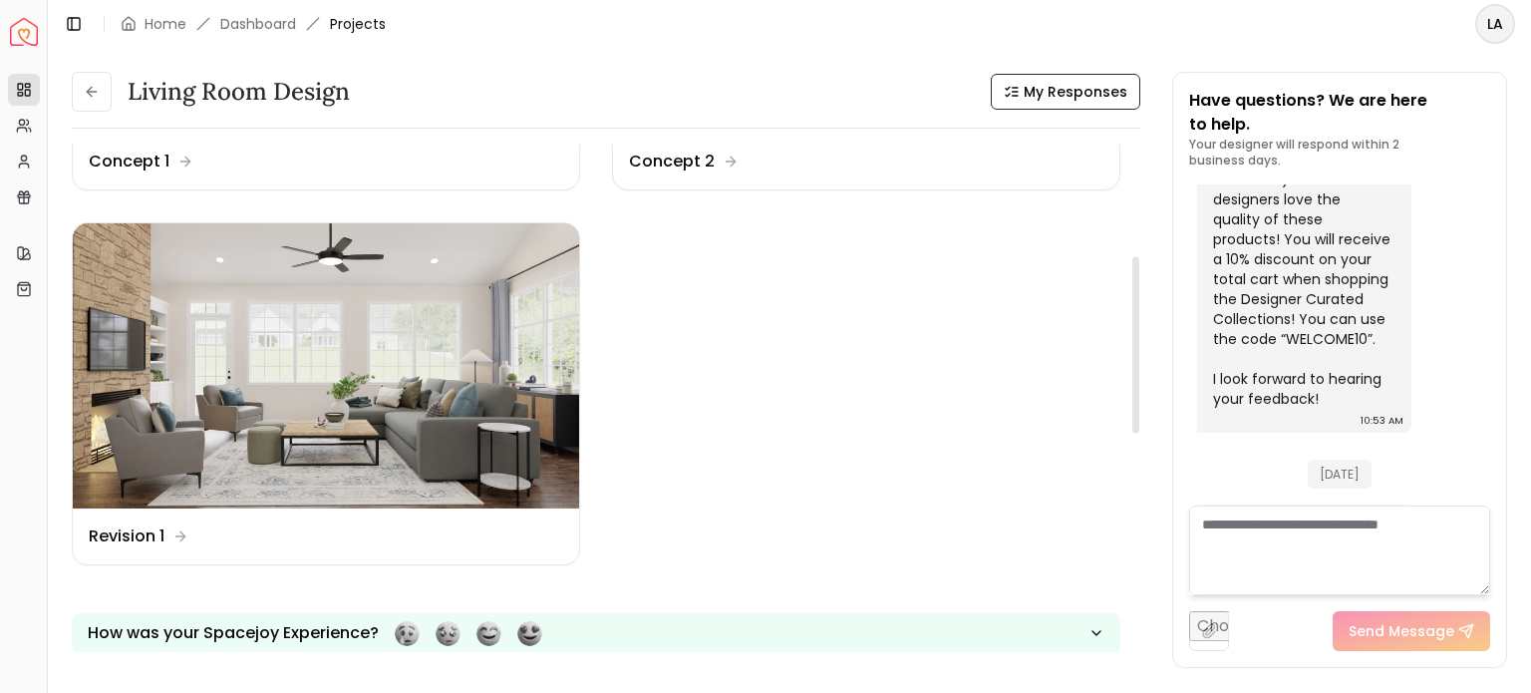
scroll to position [319, 0]
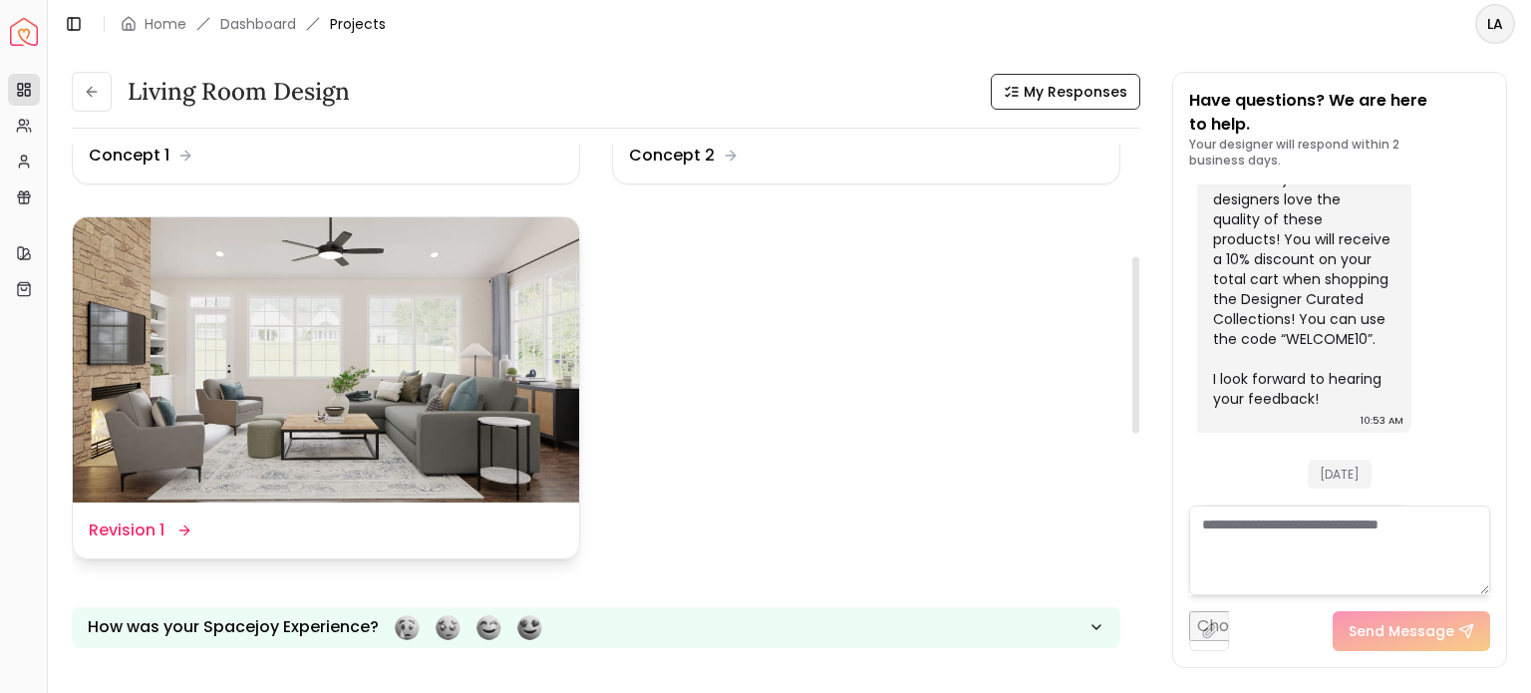
click at [323, 375] on img at bounding box center [326, 359] width 506 height 285
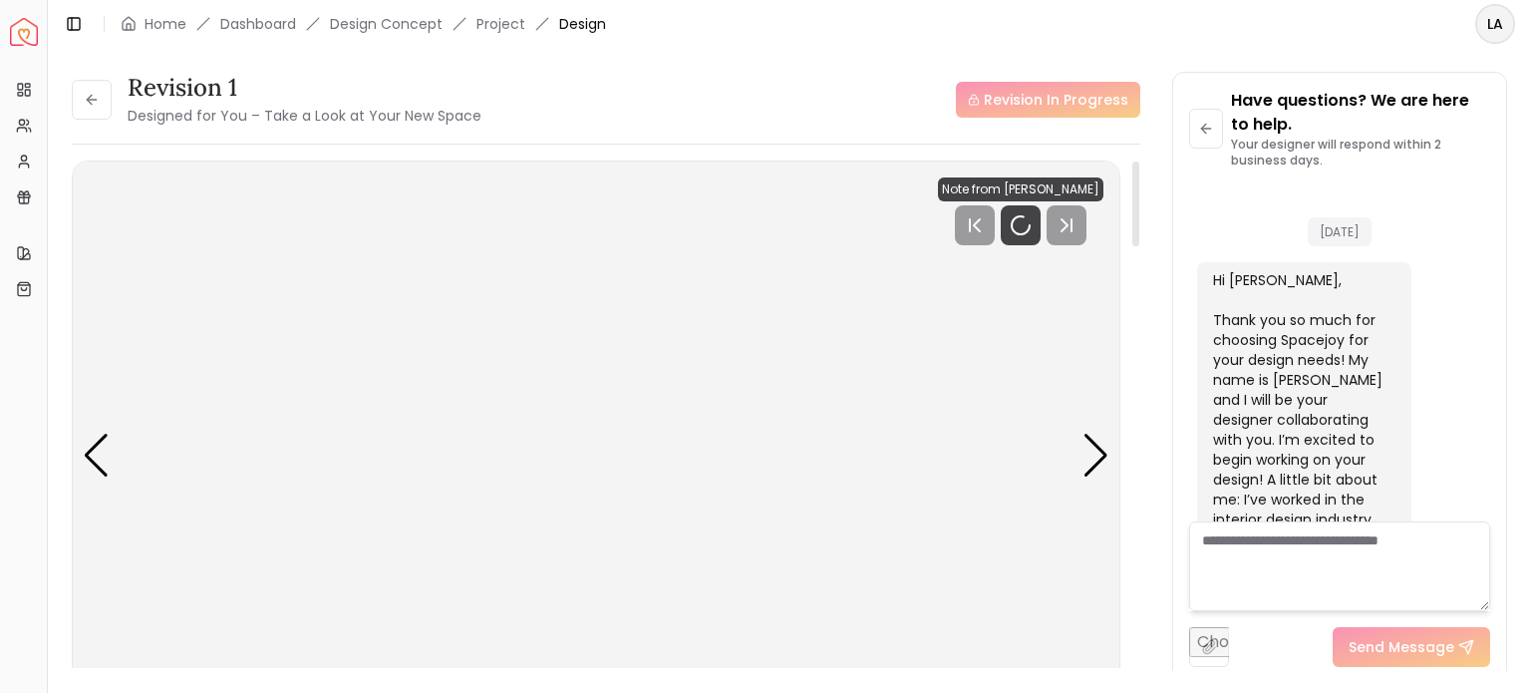
scroll to position [2002, 0]
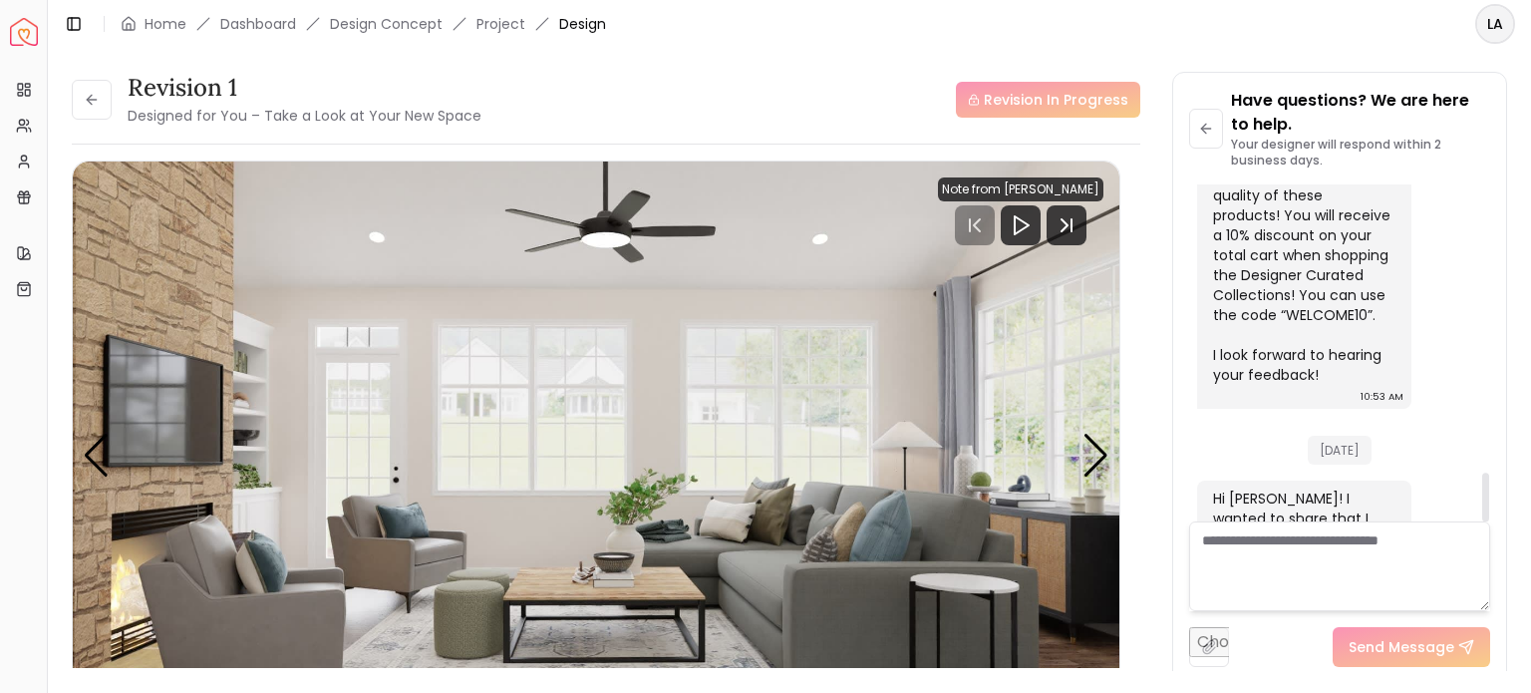
click at [1515, 235] on div "Revision 1 Designed for You – Take a Look at Your New Space Revision In Progres…" at bounding box center [789, 359] width 1483 height 623
click at [1088, 447] on div "Next slide" at bounding box center [1095, 456] width 27 height 44
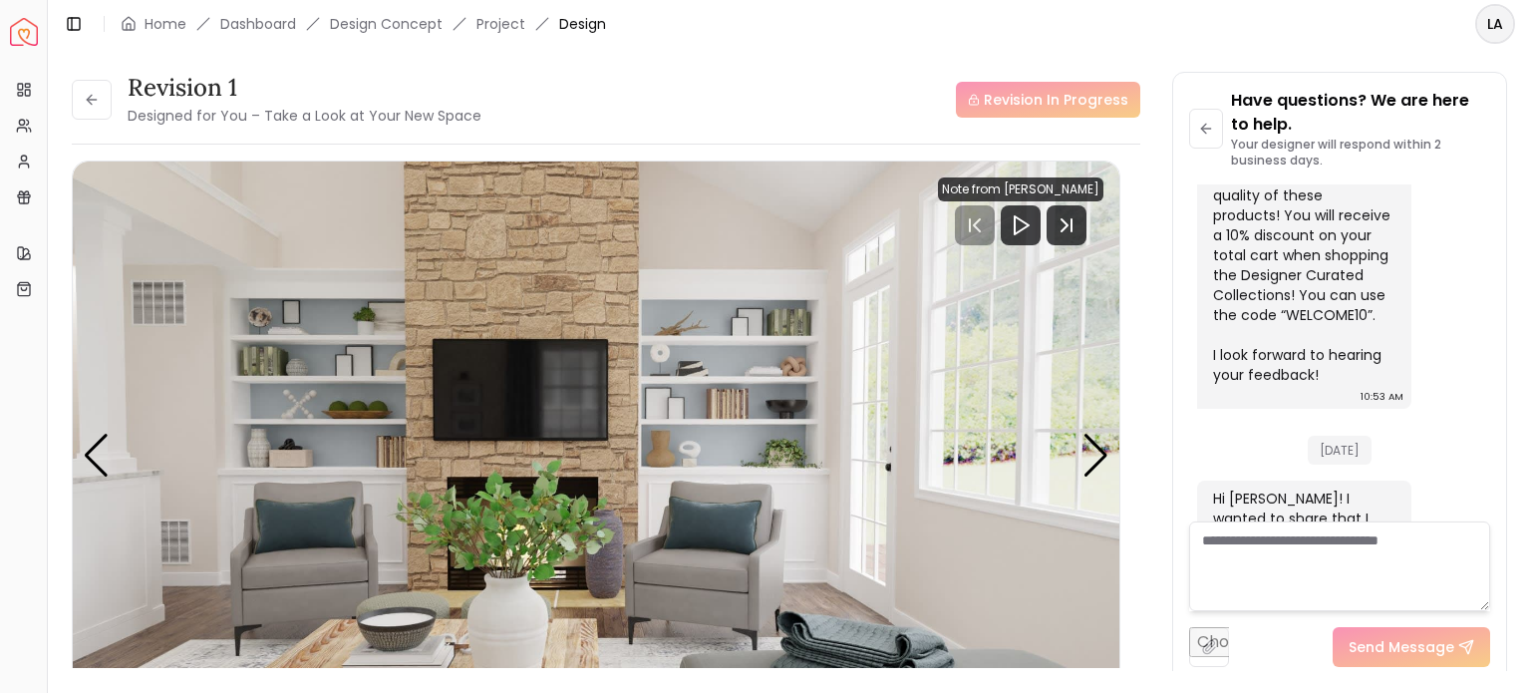
click at [1497, 226] on div "Have questions? We are here to help. Your designer will respond within 2 busine…" at bounding box center [1339, 378] width 333 height 610
click at [905, 35] on header "Toggle Sidebar Home Dashboard Design Concept Project Design LA" at bounding box center [789, 24] width 1483 height 48
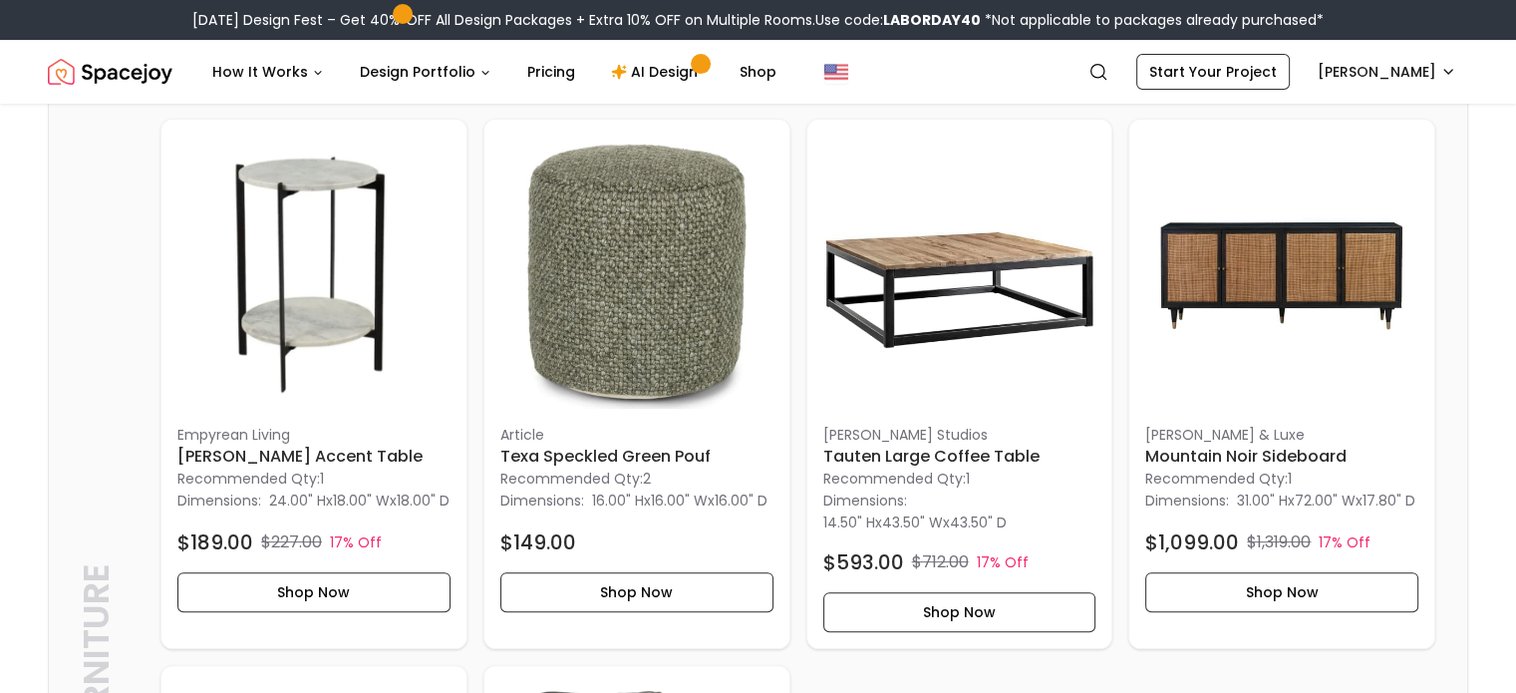
scroll to position [478, 0]
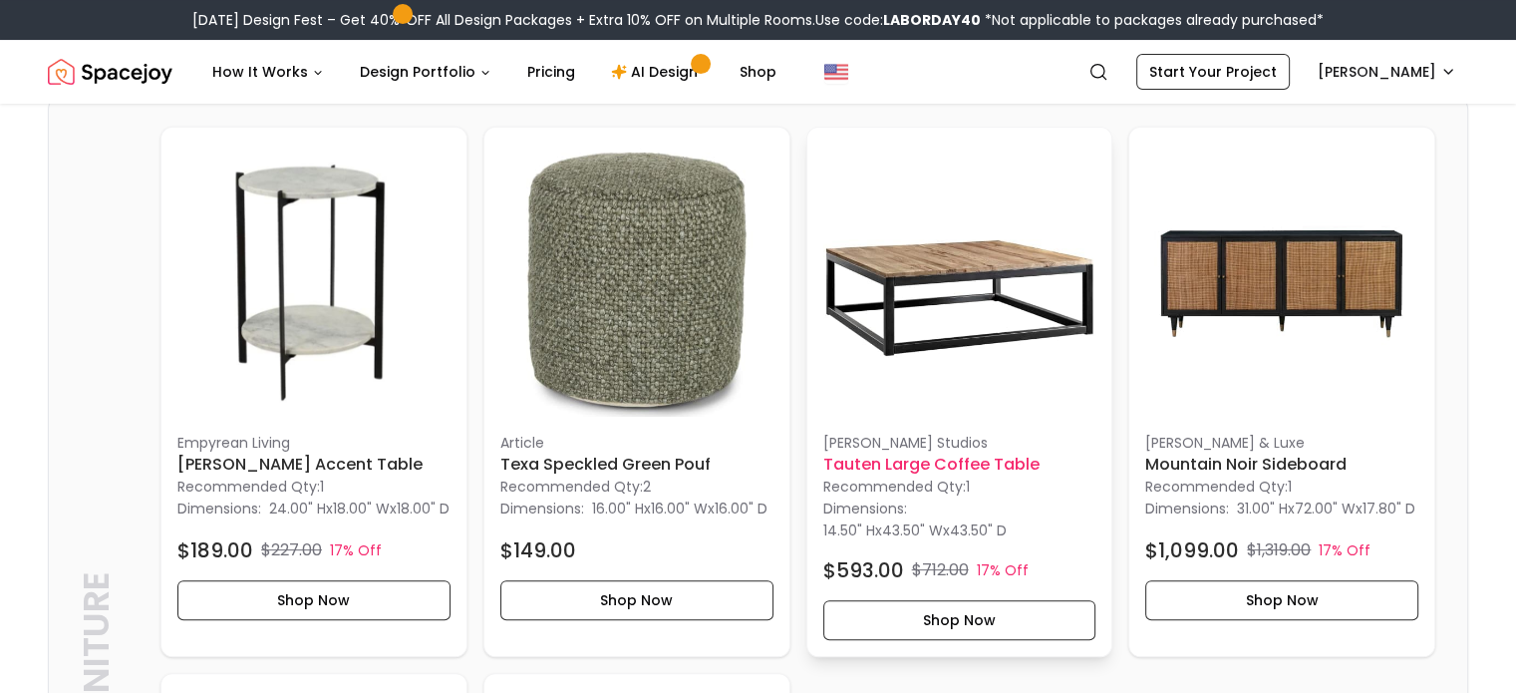
click at [897, 294] on img at bounding box center [959, 280] width 273 height 273
